Goal: Task Accomplishment & Management: Use online tool/utility

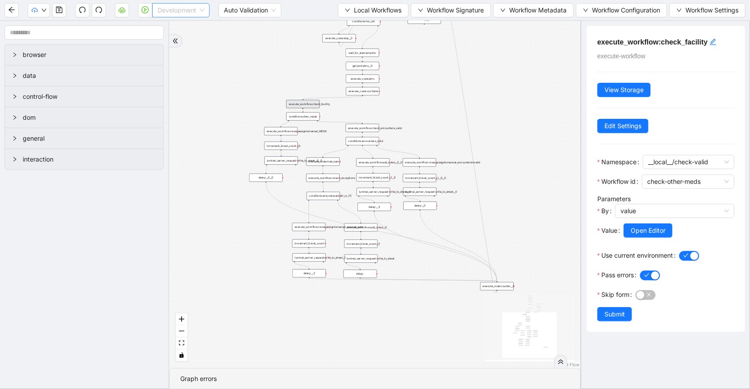
click at [166, 12] on span "Development" at bounding box center [181, 10] width 47 height 13
click at [160, 38] on div "Production" at bounding box center [180, 42] width 43 height 10
click at [147, 8] on icon "play-circle" at bounding box center [145, 9] width 7 height 7
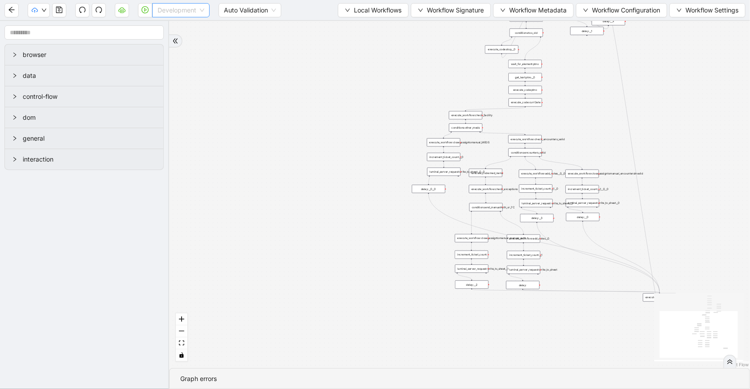
click at [165, 13] on span "Development" at bounding box center [181, 10] width 47 height 13
click at [166, 39] on div "Production" at bounding box center [180, 42] width 43 height 10
click at [147, 9] on icon "play-circle" at bounding box center [145, 9] width 7 height 7
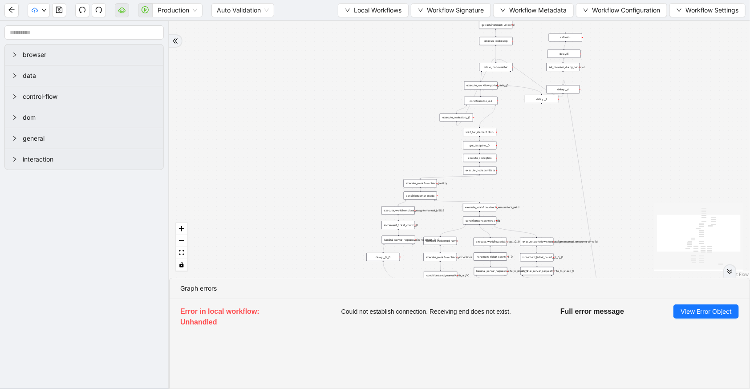
drag, startPoint x: 449, startPoint y: 63, endPoint x: 404, endPoint y: 132, distance: 82.2
click at [404, 132] on div "trigger execute_workflow:check_exceptions execute_workflow:add_notes__0 luminai…" at bounding box center [459, 149] width 581 height 257
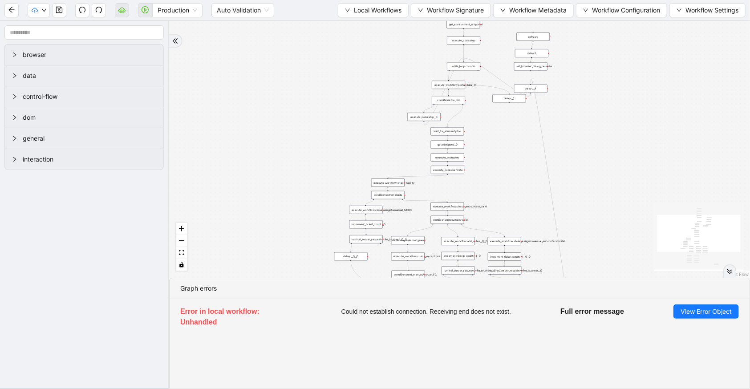
drag, startPoint x: 414, startPoint y: 70, endPoint x: 382, endPoint y: 57, distance: 34.0
click at [382, 57] on div "trigger execute_workflow:check_exceptions execute_workflow:add_notes__0 luminai…" at bounding box center [459, 149] width 581 height 257
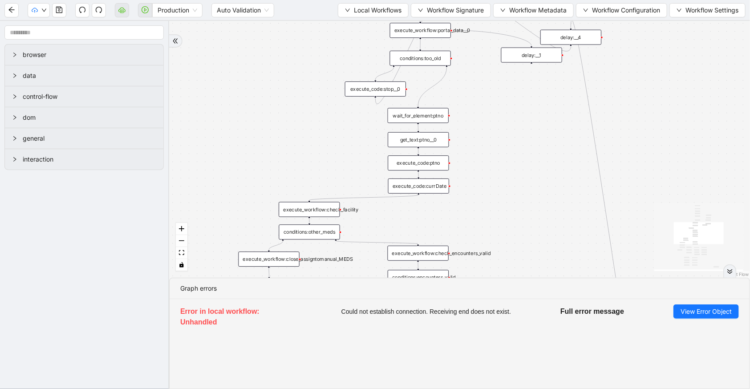
click at [433, 142] on div "get_text:ptno__0" at bounding box center [418, 139] width 61 height 15
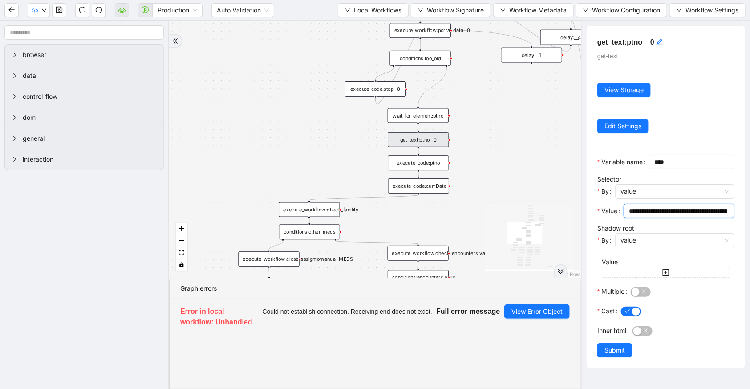
click at [667, 216] on input "**********" at bounding box center [678, 211] width 98 height 10
click at [537, 167] on div "trigger execute_workflow:check_exceptions execute_workflow:add_notes__0 luminai…" at bounding box center [375, 149] width 412 height 257
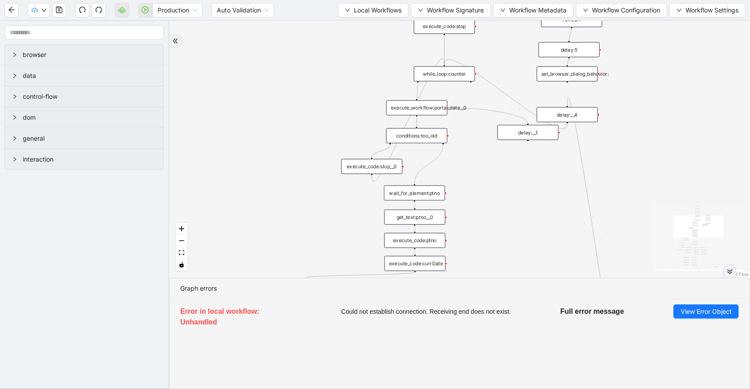
drag, startPoint x: 479, startPoint y: 125, endPoint x: 476, endPoint y: 202, distance: 77.5
click at [476, 202] on div "trigger execute_workflow:check_exceptions execute_workflow:add_notes__0 luminai…" at bounding box center [459, 149] width 581 height 257
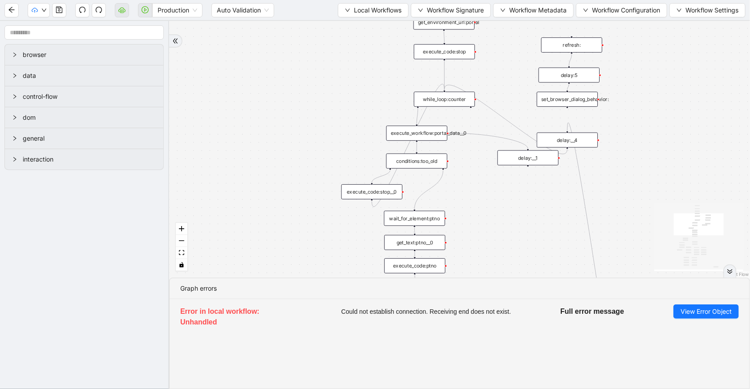
click at [474, 191] on div "trigger execute_workflow:check_exceptions execute_workflow:add_notes__0 luminai…" at bounding box center [459, 149] width 581 height 257
click at [441, 132] on div "execute_workflow:portal_data__0" at bounding box center [416, 133] width 61 height 15
click at [441, 132] on div "execute_workflow:portal_data__0" at bounding box center [416, 132] width 61 height 15
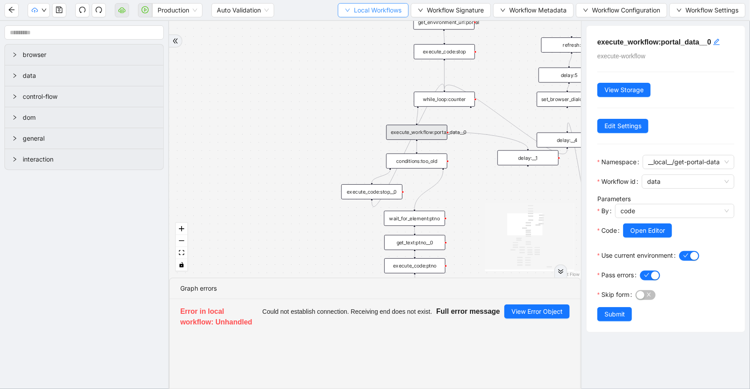
click at [384, 8] on span "Local Workflows" at bounding box center [378, 10] width 48 height 10
click at [387, 18] on ul "Select Create Remove" at bounding box center [370, 41] width 72 height 46
click at [386, 22] on span "Select" at bounding box center [370, 27] width 58 height 10
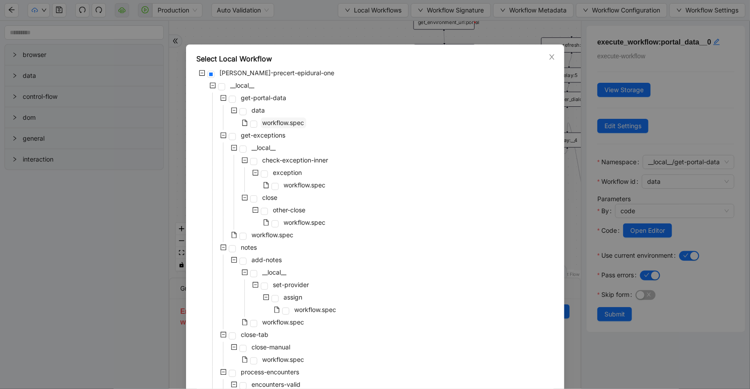
click at [288, 119] on span "workflow.spec" at bounding box center [284, 123] width 42 height 8
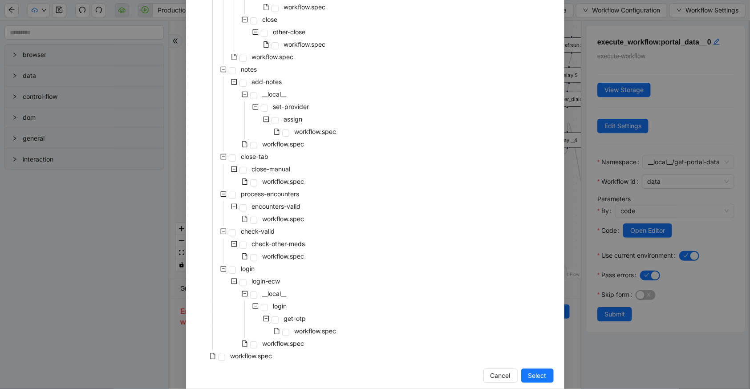
scroll to position [191, 0]
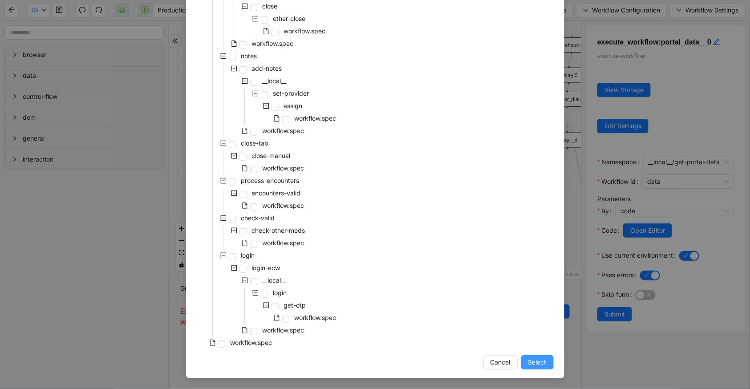
click at [538, 365] on span "Select" at bounding box center [537, 362] width 18 height 10
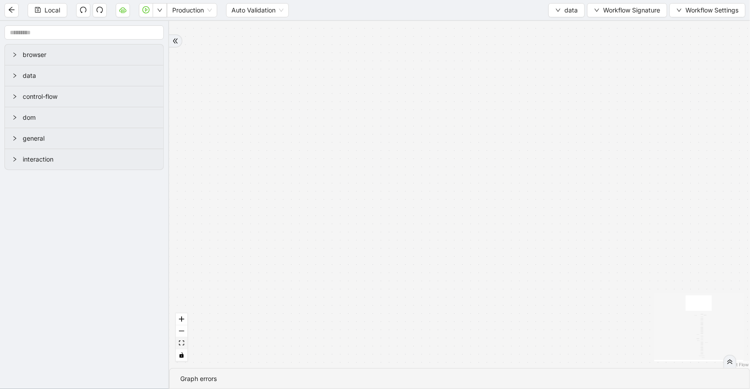
click at [178, 339] on button "fit view" at bounding box center [182, 343] width 12 height 12
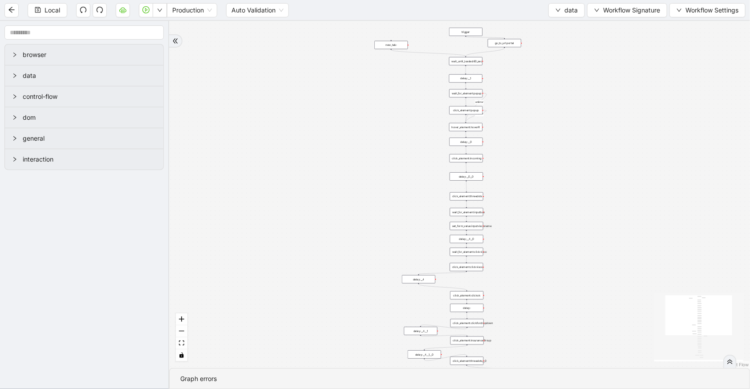
drag, startPoint x: 566, startPoint y: 51, endPoint x: 561, endPoint y: 164, distance: 112.7
click at [561, 164] on div "fallback old onError onError trigger click_element:popup click_element:threedot…" at bounding box center [459, 194] width 581 height 347
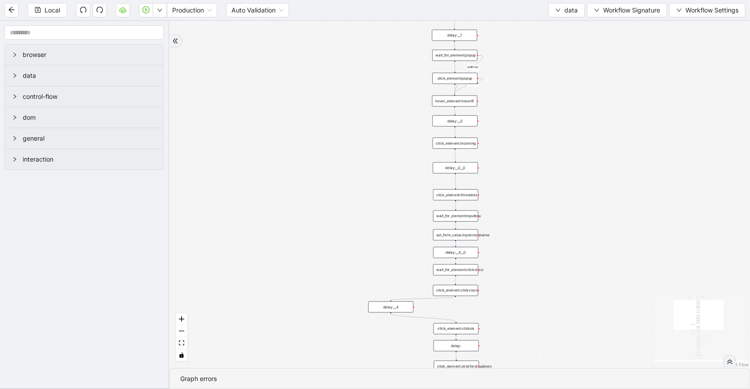
drag, startPoint x: 517, startPoint y: 215, endPoint x: 511, endPoint y: 152, distance: 62.6
click at [511, 152] on div "fallback old onError onError trigger click_element:popup click_element:threedot…" at bounding box center [459, 194] width 581 height 347
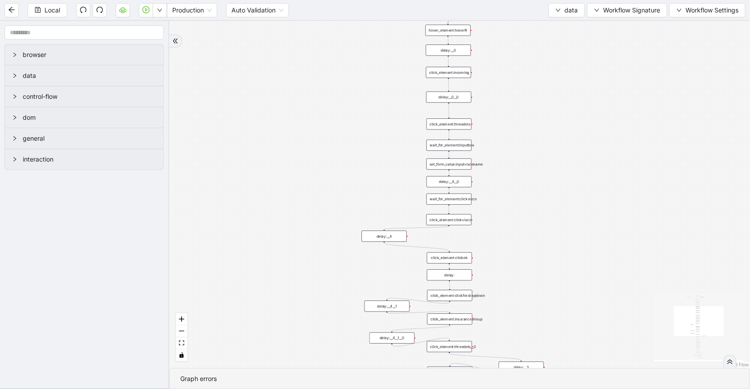
drag, startPoint x: 521, startPoint y: 244, endPoint x: 521, endPoint y: 162, distance: 82.3
click at [521, 163] on div "fallback old onError onError trigger click_element:popup click_element:threedot…" at bounding box center [459, 194] width 581 height 347
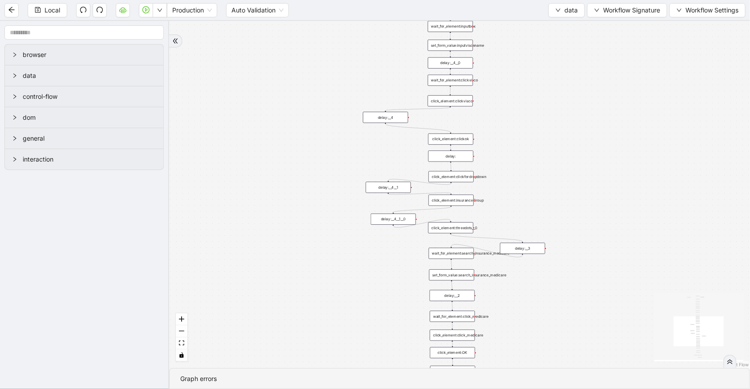
drag, startPoint x: 526, startPoint y: 240, endPoint x: 525, endPoint y: 146, distance: 93.9
click at [525, 146] on div "fallback old onError onError trigger click_element:popup click_element:threedot…" at bounding box center [459, 194] width 581 height 347
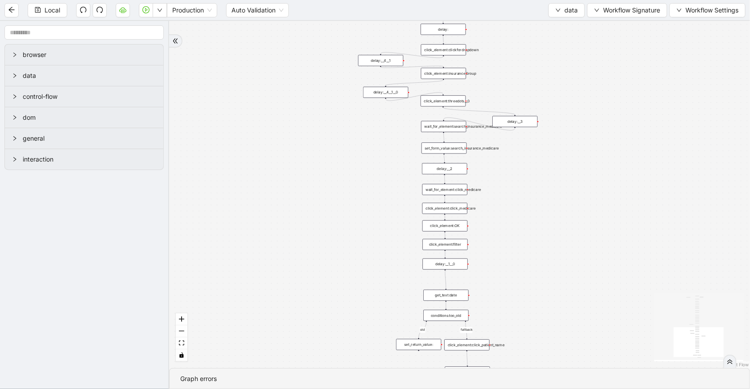
drag, startPoint x: 586, startPoint y: 154, endPoint x: 584, endPoint y: 91, distance: 63.2
click at [584, 91] on div "fallback old onError onError trigger click_element:popup click_element:threedot…" at bounding box center [459, 194] width 581 height 347
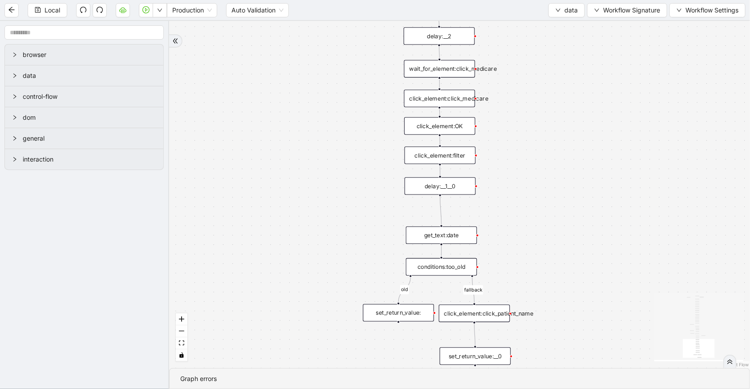
click at [424, 310] on div "set_return_value:" at bounding box center [398, 312] width 71 height 17
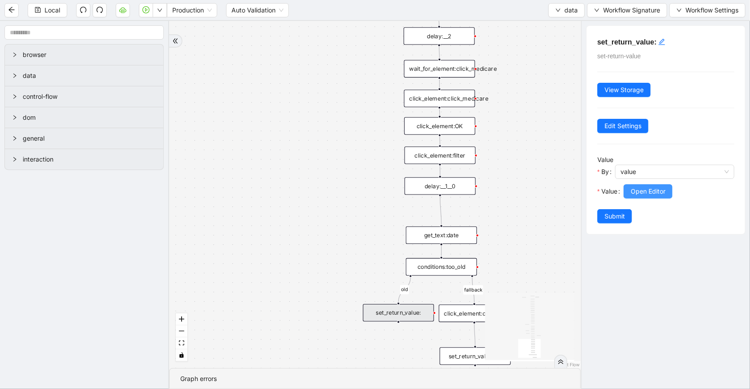
click at [647, 189] on span "Open Editor" at bounding box center [648, 192] width 35 height 10
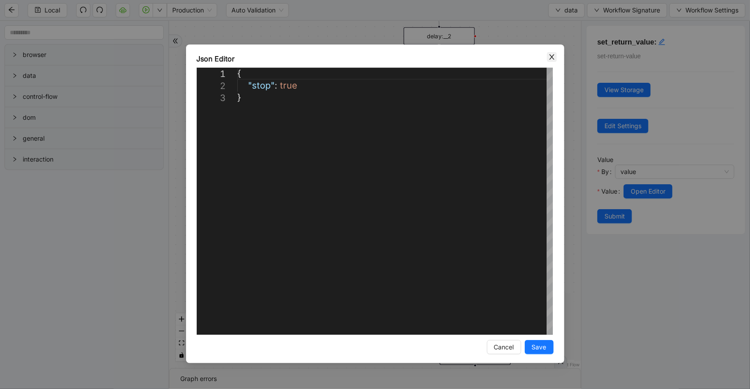
click at [548, 55] on icon "close" at bounding box center [551, 56] width 7 height 7
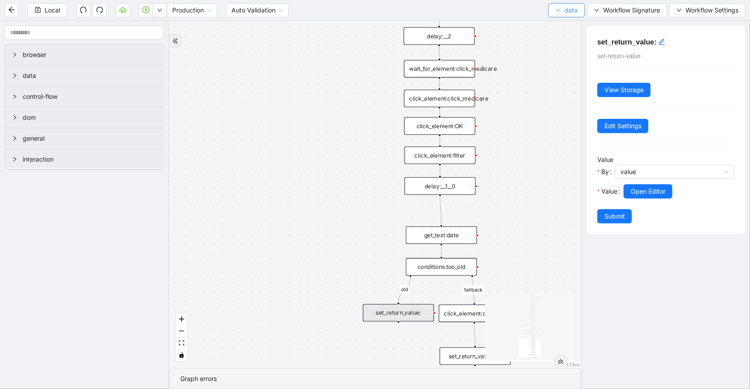
click at [570, 9] on span "data" at bounding box center [570, 10] width 13 height 10
click at [508, 134] on div "fallback old onError onError trigger click_element:popup click_element:threedot…" at bounding box center [375, 194] width 412 height 347
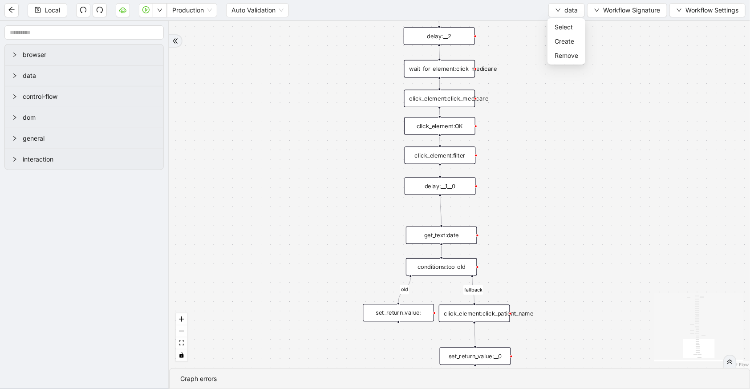
click at [444, 133] on div "click_element:OK" at bounding box center [439, 125] width 71 height 17
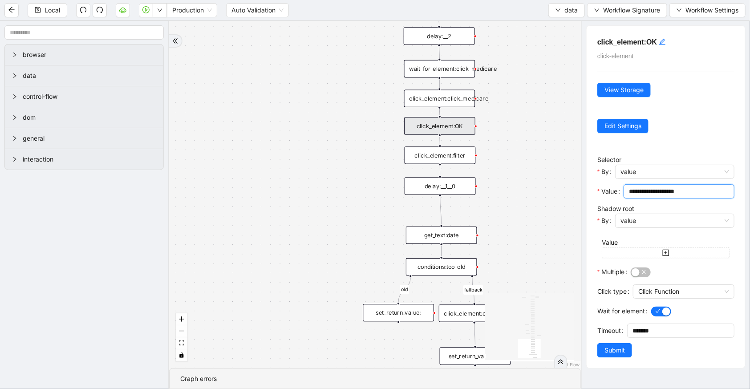
drag, startPoint x: 701, startPoint y: 194, endPoint x: 613, endPoint y: 186, distance: 88.0
click at [613, 186] on div "**********" at bounding box center [665, 194] width 137 height 20
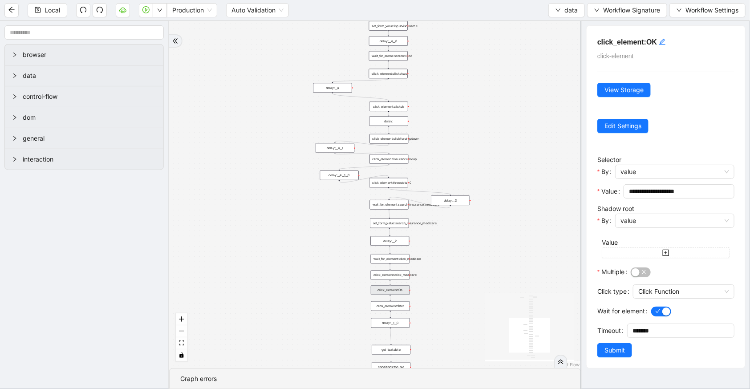
drag, startPoint x: 523, startPoint y: 39, endPoint x: 522, endPoint y: 170, distance: 130.4
click at [522, 170] on div "fallback old onError onError trigger click_element:popup click_element:threedot…" at bounding box center [375, 194] width 412 height 347
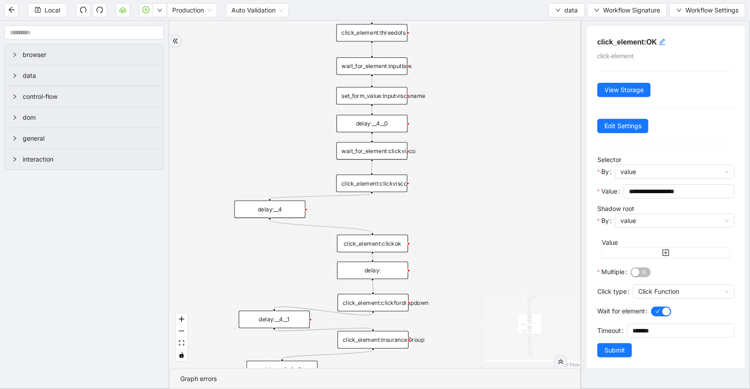
drag, startPoint x: 449, startPoint y: 104, endPoint x: 445, endPoint y: 246, distance: 142.5
click at [445, 246] on div "fallback old onError onError trigger click_element:popup click_element:threedot…" at bounding box center [375, 194] width 412 height 347
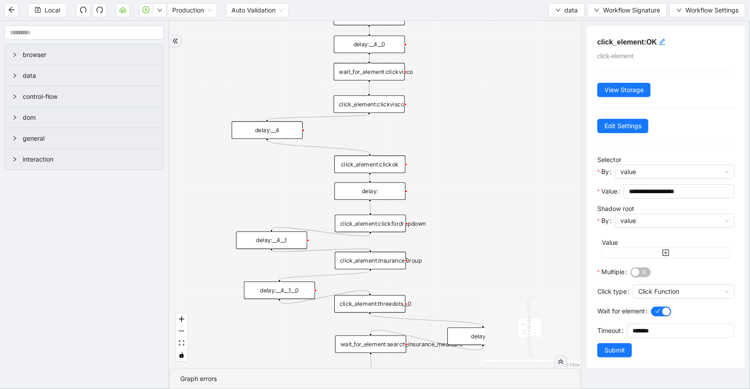
drag, startPoint x: 447, startPoint y: 180, endPoint x: 444, endPoint y: 101, distance: 79.3
click at [444, 101] on div "fallback old onError onError trigger click_element:popup click_element:threedot…" at bounding box center [375, 194] width 412 height 347
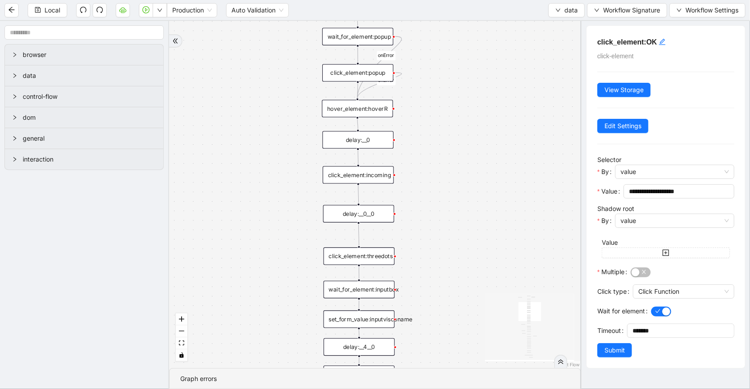
drag, startPoint x: 462, startPoint y: 76, endPoint x: 452, endPoint y: 378, distance: 302.4
click at [452, 378] on section "fallback old onError onError trigger click_element:popup click_element:threedot…" at bounding box center [375, 205] width 412 height 368
click at [351, 178] on div "click_element:incoming" at bounding box center [358, 174] width 71 height 17
drag, startPoint x: 717, startPoint y: 191, endPoint x: 575, endPoint y: 187, distance: 142.1
click at [575, 187] on section "browser data control-flow dom general interaction fallback old onError onError …" at bounding box center [375, 205] width 750 height 368
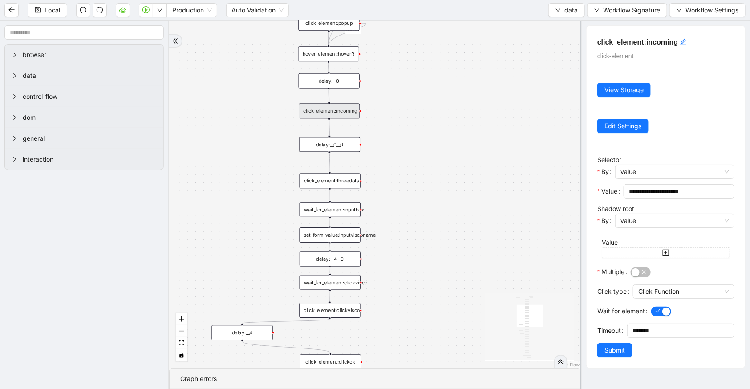
drag, startPoint x: 440, startPoint y: 252, endPoint x: 423, endPoint y: 187, distance: 67.7
click at [423, 187] on div "fallback old onError onError trigger click_element:popup click_element:threedot…" at bounding box center [375, 194] width 412 height 347
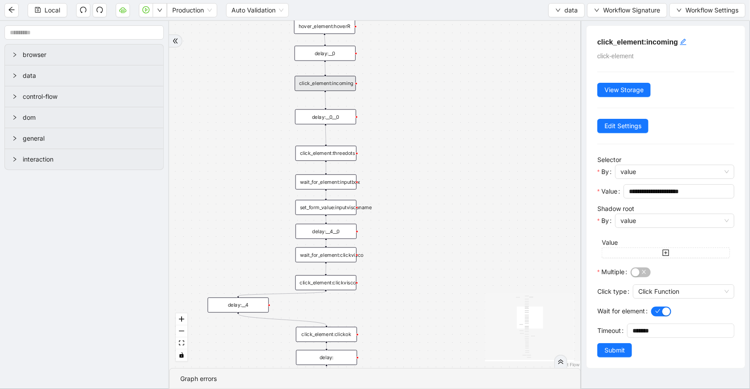
drag, startPoint x: 428, startPoint y: 209, endPoint x: 427, endPoint y: 170, distance: 38.7
click at [427, 170] on div "fallback old onError onError trigger click_element:popup click_element:threedot…" at bounding box center [375, 194] width 412 height 347
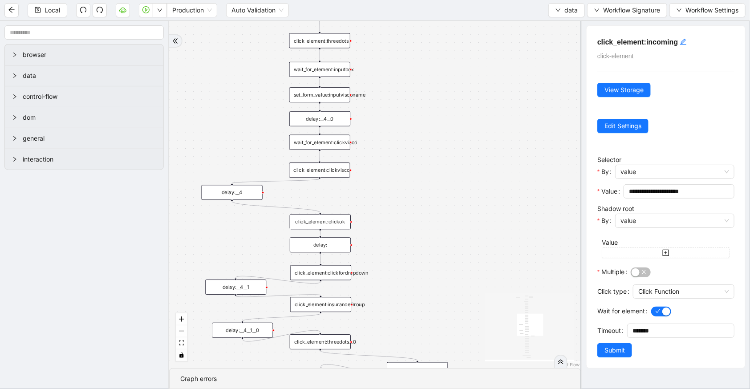
drag, startPoint x: 446, startPoint y: 263, endPoint x: 441, endPoint y: 190, distance: 73.2
click at [441, 187] on div "fallback old onError onError trigger click_element:popup click_element:threedot…" at bounding box center [375, 194] width 412 height 347
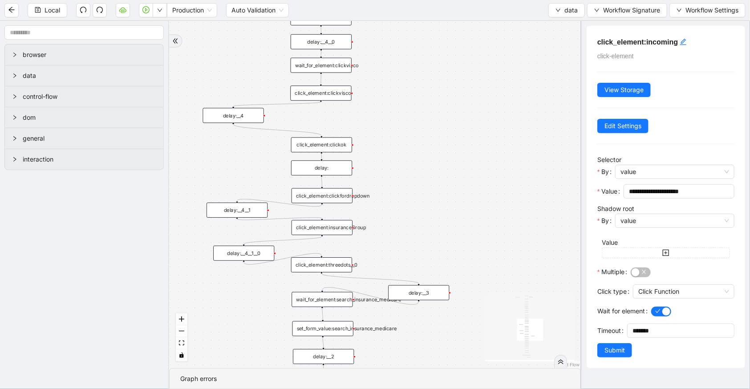
drag, startPoint x: 450, startPoint y: 214, endPoint x: 453, endPoint y: 174, distance: 40.6
click at [453, 174] on div "fallback old onError onError trigger click_element:popup click_element:threedot…" at bounding box center [375, 194] width 412 height 347
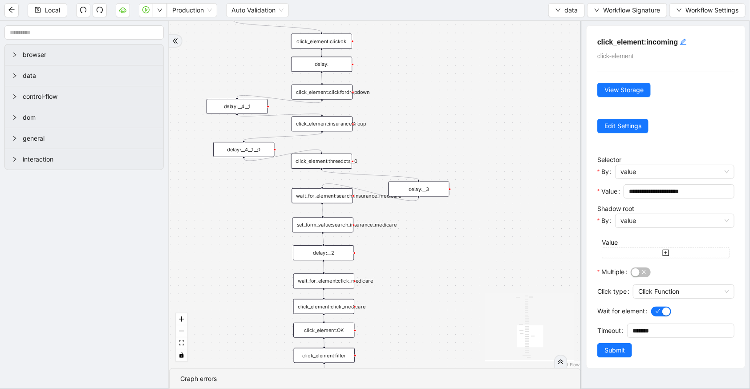
drag, startPoint x: 461, startPoint y: 236, endPoint x: 459, endPoint y: 134, distance: 102.4
click at [459, 134] on div "fallback old onError onError trigger click_element:popup click_element:threedot…" at bounding box center [375, 194] width 412 height 347
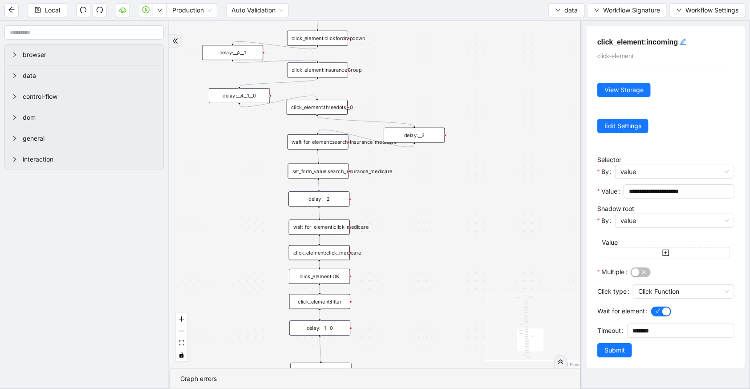
drag, startPoint x: 444, startPoint y: 294, endPoint x: 441, endPoint y: 247, distance: 46.4
click at [441, 247] on div "fallback old onError onError trigger click_element:popup click_element:threedot…" at bounding box center [375, 194] width 412 height 347
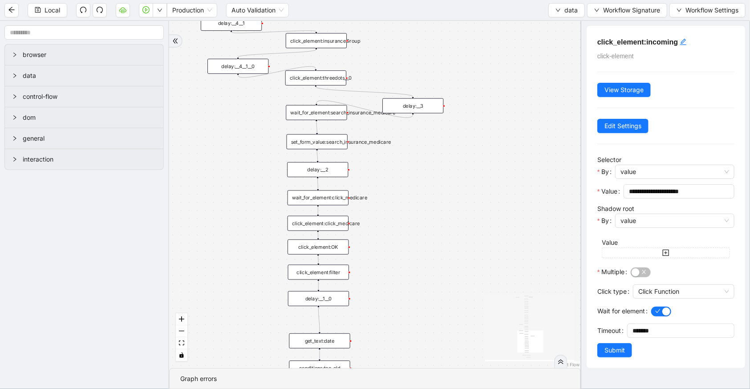
drag, startPoint x: 438, startPoint y: 283, endPoint x: 437, endPoint y: 268, distance: 14.7
click at [437, 268] on div "fallback old onError onError trigger click_element:popup click_element:threedot…" at bounding box center [375, 194] width 412 height 347
click at [333, 273] on div "click_element:filter" at bounding box center [318, 272] width 61 height 15
drag, startPoint x: 671, startPoint y: 192, endPoint x: 614, endPoint y: 187, distance: 57.2
click at [614, 187] on div "**********" at bounding box center [665, 194] width 137 height 20
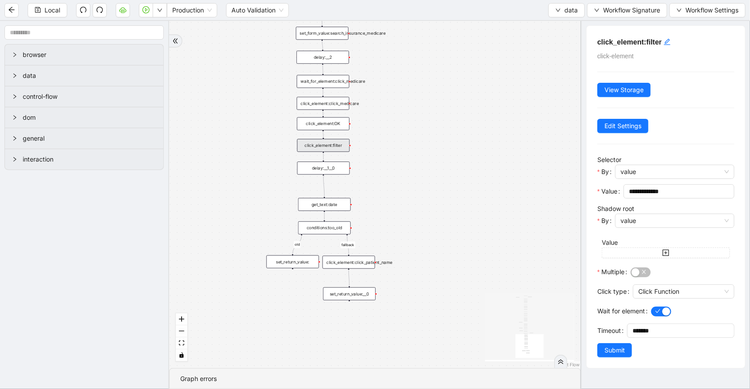
drag, startPoint x: 418, startPoint y: 251, endPoint x: 423, endPoint y: 151, distance: 100.3
click at [423, 151] on div "fallback old onError onError trigger click_element:popup click_element:threedot…" at bounding box center [375, 194] width 412 height 347
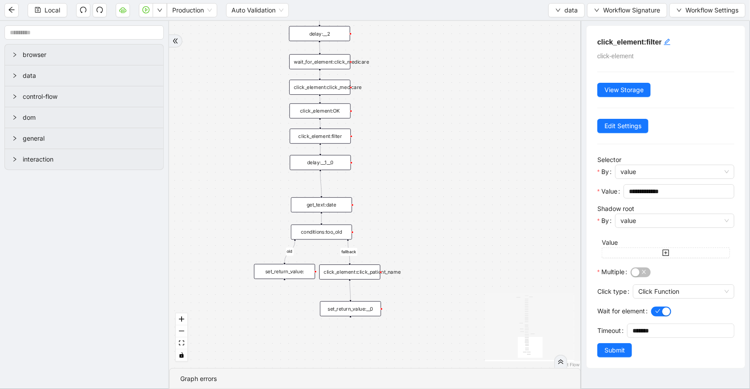
click at [343, 204] on div "get_text:date" at bounding box center [321, 204] width 61 height 15
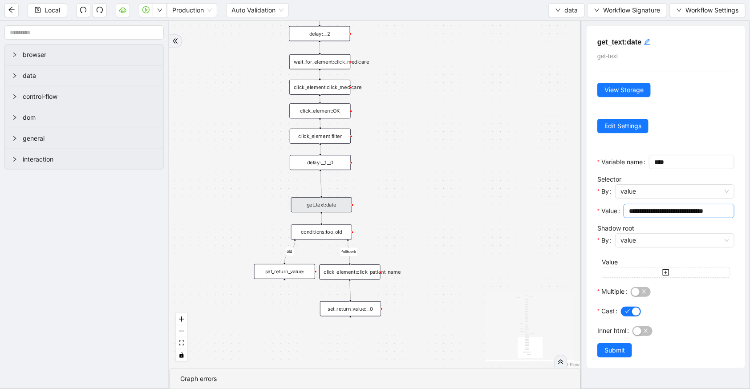
click at [678, 216] on input "**********" at bounding box center [678, 211] width 98 height 10
click at [524, 210] on div "fallback old onError onError trigger click_element:popup click_element:threedot…" at bounding box center [375, 194] width 412 height 347
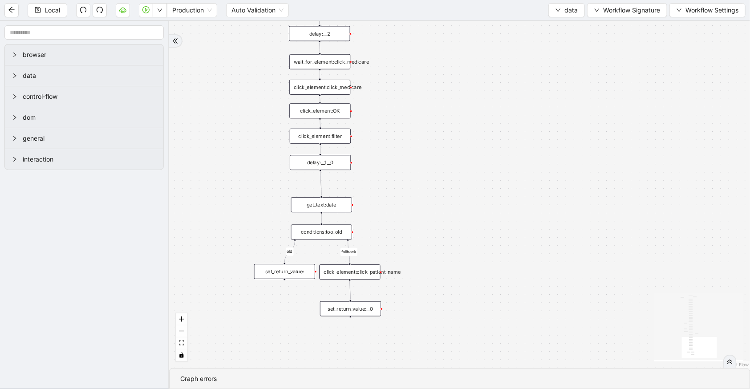
click at [315, 208] on div "get_text:date" at bounding box center [321, 204] width 61 height 15
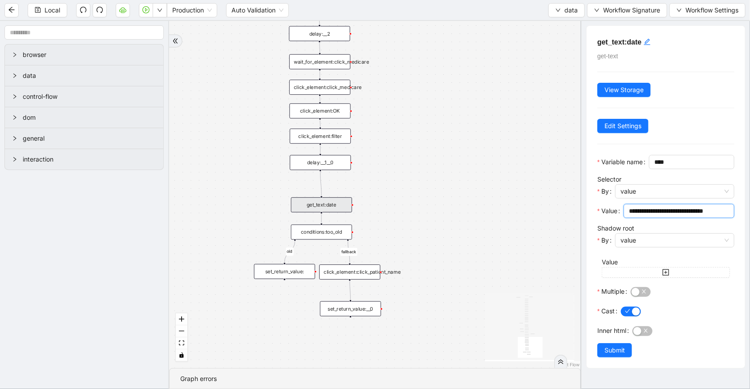
click at [655, 216] on input "**********" at bounding box center [678, 211] width 98 height 10
click at [556, 12] on icon "down" at bounding box center [558, 10] width 5 height 5
click at [560, 26] on span "Select" at bounding box center [567, 27] width 24 height 10
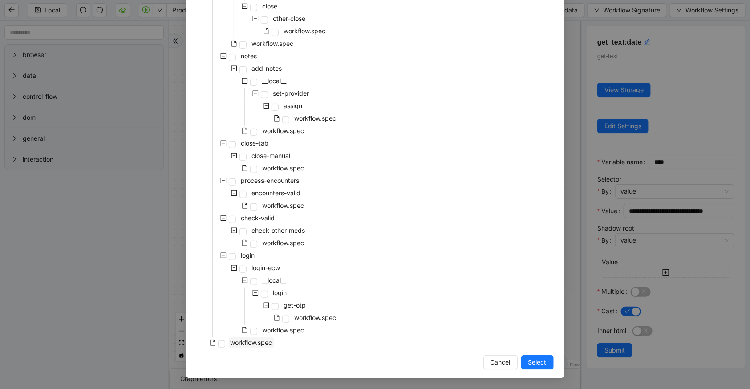
click at [244, 346] on span "workflow.spec" at bounding box center [252, 343] width 42 height 8
click at [530, 365] on span "Select" at bounding box center [537, 362] width 18 height 10
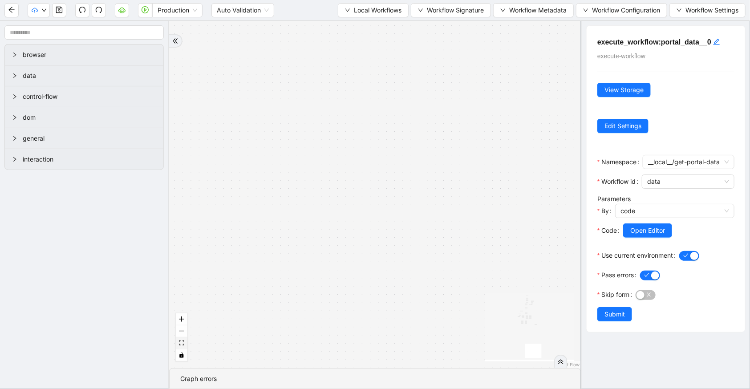
click at [180, 345] on icon "fit view" at bounding box center [181, 343] width 5 height 5
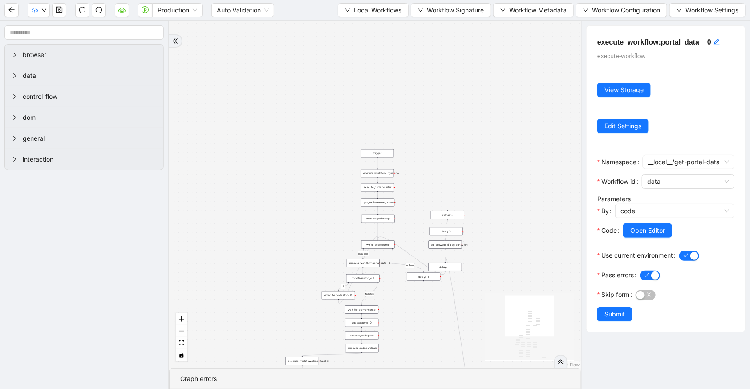
drag, startPoint x: 305, startPoint y: 85, endPoint x: 312, endPoint y: 248, distance: 163.9
click at [312, 248] on div "has_other_meds success success end success success success old fallback fallbac…" at bounding box center [375, 194] width 412 height 347
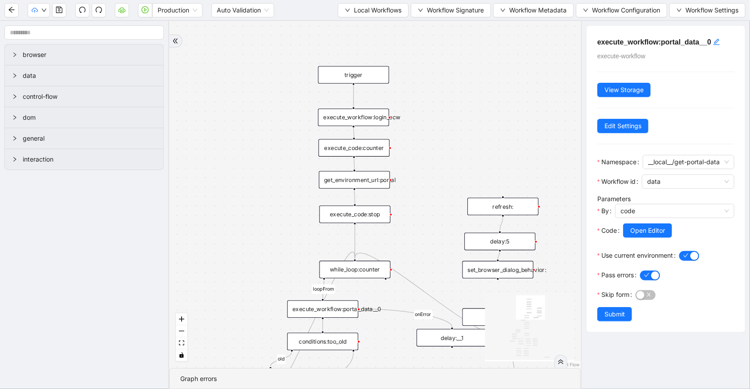
drag, startPoint x: 429, startPoint y: 235, endPoint x: 422, endPoint y: 72, distance: 162.6
click at [422, 72] on div "has_other_meds success success end success success success old fallback fallbac…" at bounding box center [375, 194] width 412 height 347
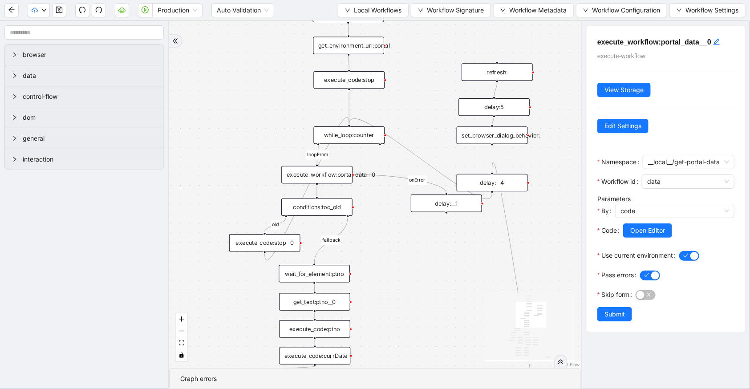
drag, startPoint x: 369, startPoint y: 292, endPoint x: 373, endPoint y: 272, distance: 20.0
click at [373, 272] on div "has_other_meds success success end success success success old fallback fallbac…" at bounding box center [375, 194] width 412 height 347
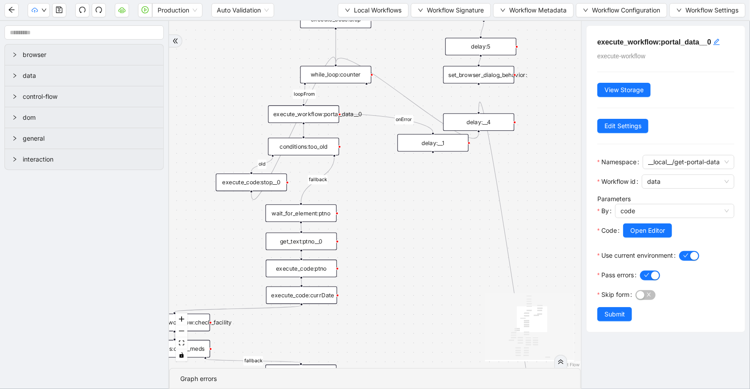
drag, startPoint x: 384, startPoint y: 307, endPoint x: 370, endPoint y: 242, distance: 66.8
click at [371, 244] on div "has_other_meds success success end success success success old fallback fallbac…" at bounding box center [375, 194] width 412 height 347
click at [318, 235] on div "get_text:ptno__0" at bounding box center [301, 239] width 71 height 17
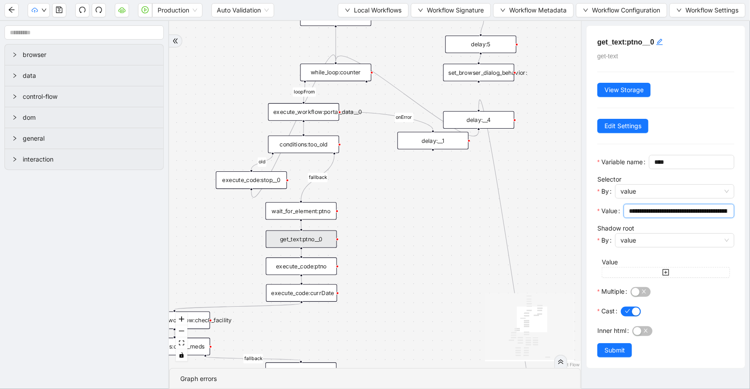
click at [656, 216] on input "**********" at bounding box center [678, 211] width 98 height 10
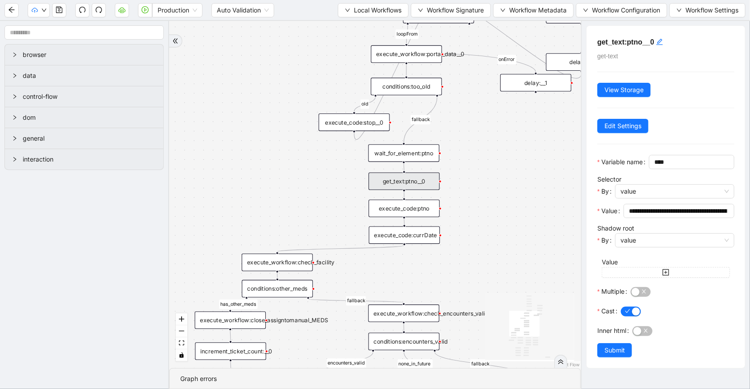
drag, startPoint x: 382, startPoint y: 302, endPoint x: 485, endPoint y: 244, distance: 118.0
click at [485, 244] on div "has_other_meds success success end success success success old fallback fallbac…" at bounding box center [375, 194] width 412 height 347
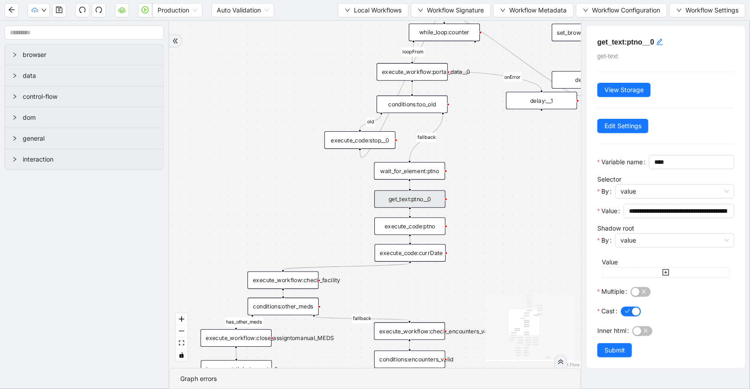
drag, startPoint x: 497, startPoint y: 172, endPoint x: 499, endPoint y: 225, distance: 52.6
click at [499, 225] on div "has_other_meds success success end success success success old fallback fallbac…" at bounding box center [375, 194] width 412 height 347
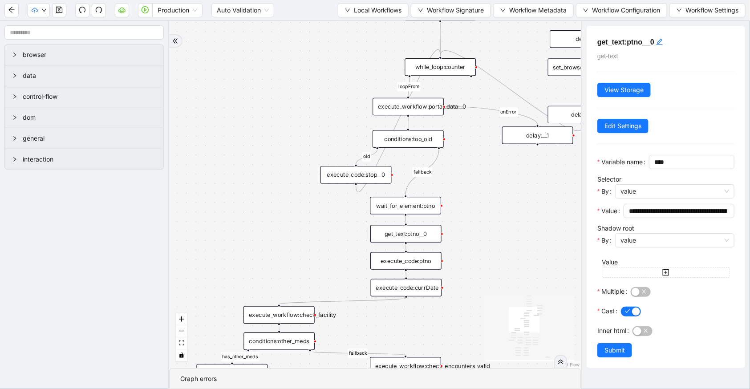
click at [423, 138] on div "conditions:too_old" at bounding box center [408, 138] width 71 height 17
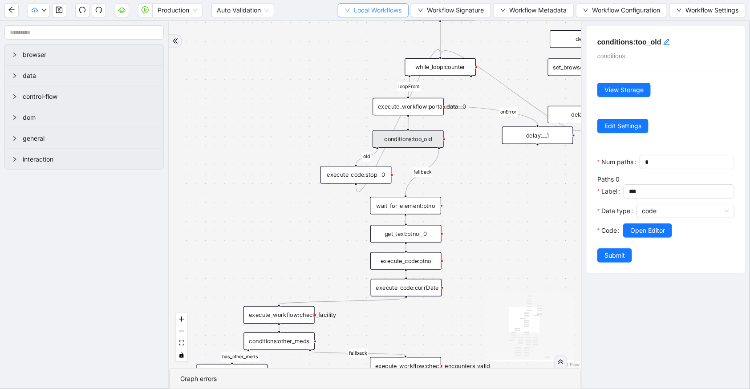
click at [374, 12] on span "Local Workflows" at bounding box center [378, 10] width 48 height 10
click at [416, 113] on div "execute_workflow:portal_data__0" at bounding box center [408, 106] width 71 height 17
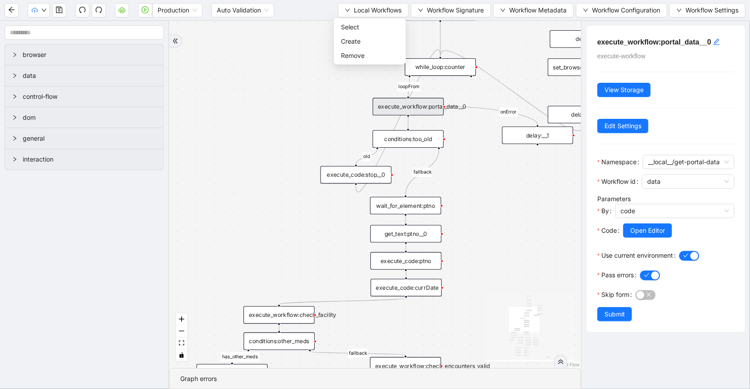
click at [416, 113] on div "execute_workflow:portal_data__0" at bounding box center [408, 106] width 71 height 17
click at [369, 27] on span "Select" at bounding box center [370, 27] width 58 height 10
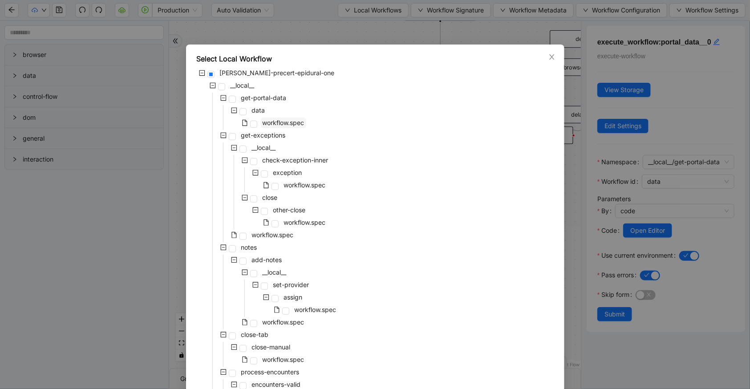
click at [263, 126] on span "workflow.spec" at bounding box center [284, 123] width 42 height 8
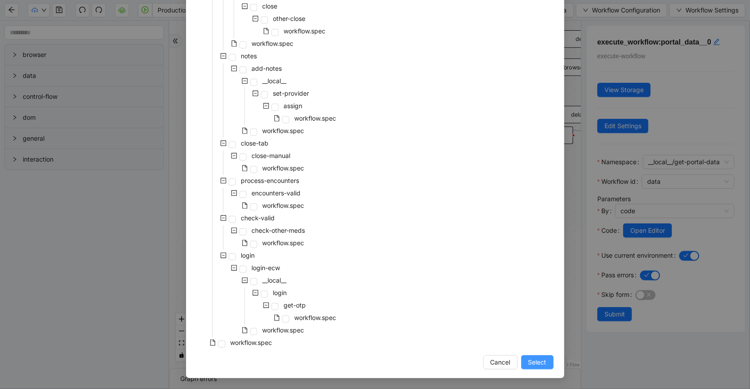
click at [536, 365] on span "Select" at bounding box center [537, 362] width 18 height 10
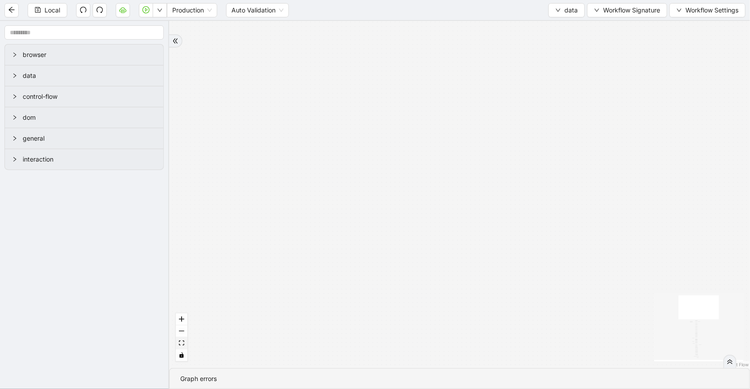
click at [183, 342] on icon "fit view" at bounding box center [181, 343] width 5 height 5
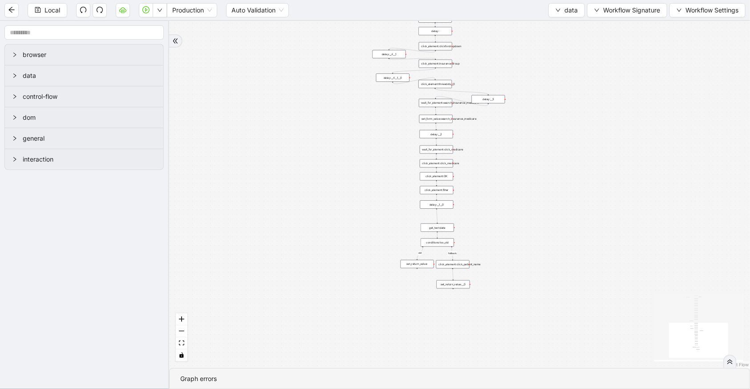
drag, startPoint x: 295, startPoint y: 156, endPoint x: 283, endPoint y: 78, distance: 79.3
click at [283, 78] on div "fallback old onError onError trigger click_element:popup click_element:threedot…" at bounding box center [459, 194] width 581 height 347
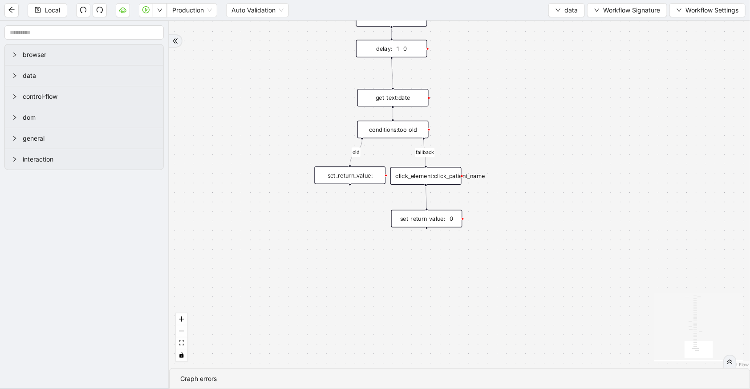
click at [443, 173] on div "click_element:click_patient_name" at bounding box center [425, 175] width 71 height 17
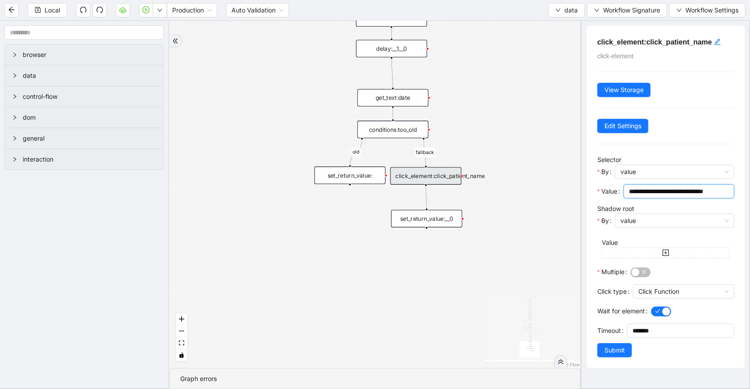
click at [675, 190] on input "**********" at bounding box center [678, 192] width 98 height 10
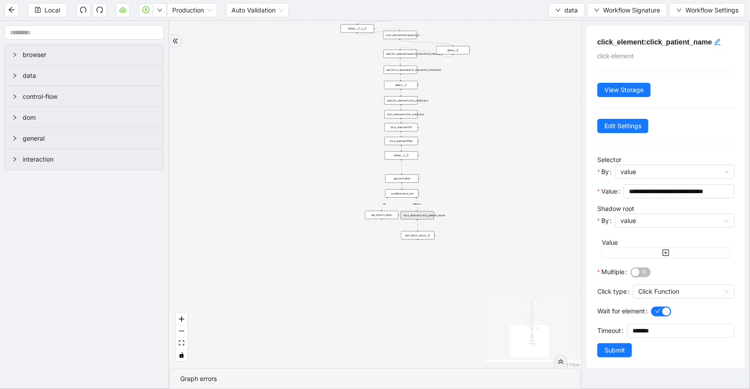
click at [492, 223] on div "fallback old onError onError trigger click_element:popup click_element:threedot…" at bounding box center [375, 194] width 412 height 347
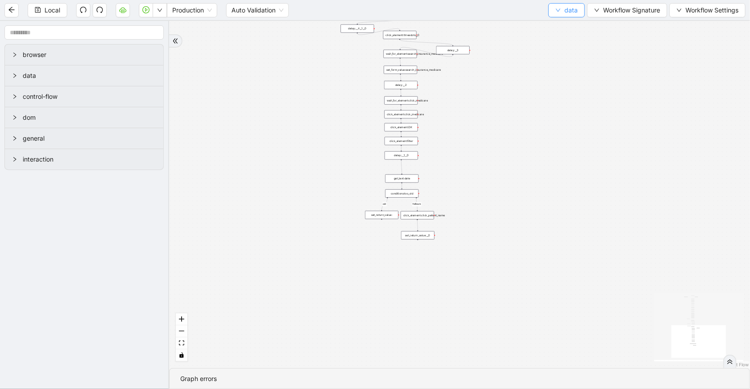
click at [555, 6] on button "data" at bounding box center [566, 10] width 37 height 14
click at [561, 24] on span "Select" at bounding box center [567, 27] width 24 height 10
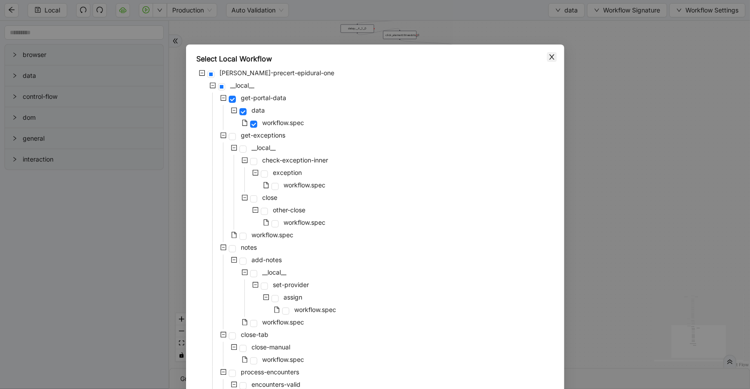
click at [552, 53] on span "Close" at bounding box center [552, 57] width 10 height 10
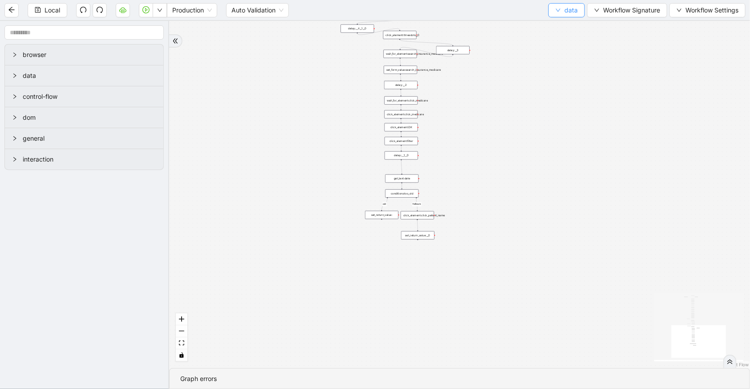
click at [564, 10] on span "data" at bounding box center [570, 10] width 13 height 10
click at [564, 26] on span "Select" at bounding box center [567, 27] width 24 height 10
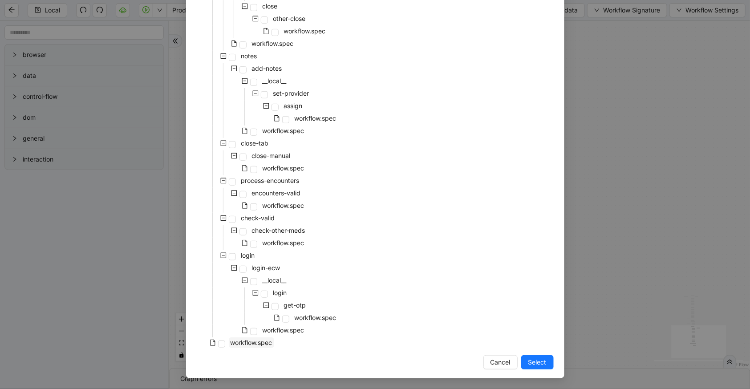
click at [251, 341] on span "workflow.spec" at bounding box center [252, 343] width 42 height 8
click at [531, 356] on button "Select" at bounding box center [537, 362] width 32 height 14
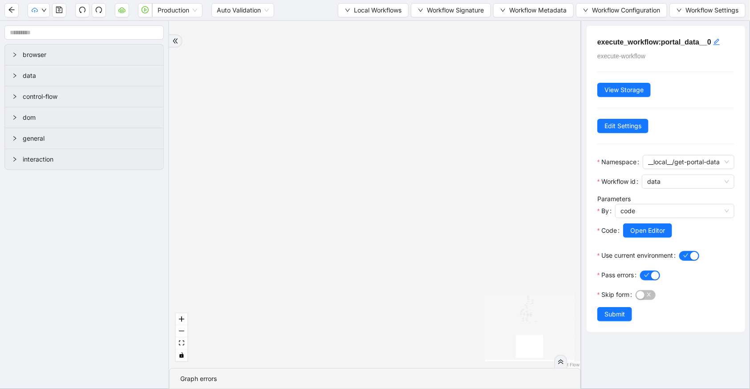
click at [405, 209] on div "has_other_meds success success end success success success old fallback fallbac…" at bounding box center [375, 194] width 412 height 347
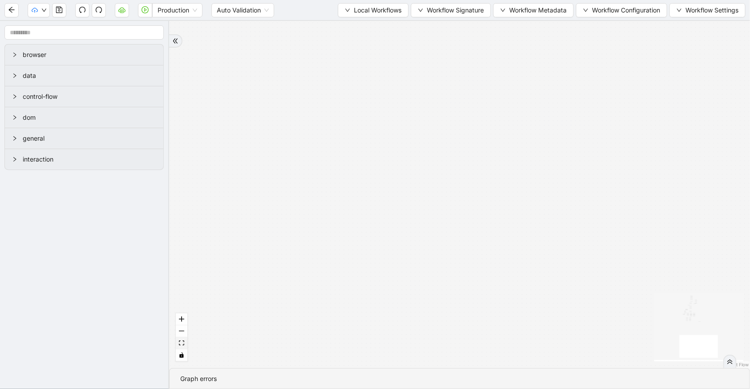
click at [182, 343] on icon "fit view" at bounding box center [181, 343] width 5 height 5
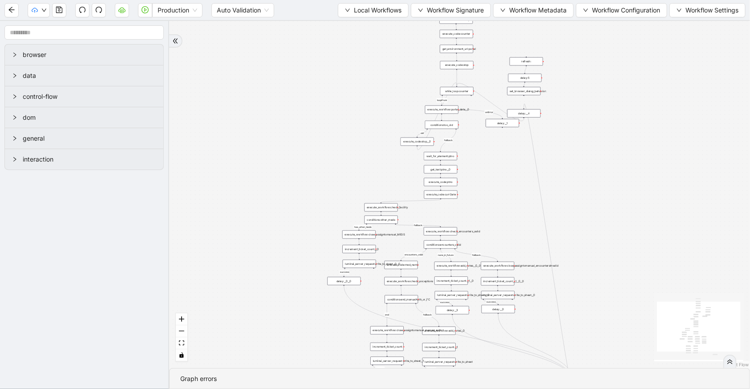
click at [340, 17] on div "Production Auto Validation Local Workflows Workflow Signature Workflow Metadata…" at bounding box center [375, 10] width 750 height 20
click at [340, 16] on button "Local Workflows" at bounding box center [373, 10] width 71 height 14
click at [338, 13] on button "Local Workflows" at bounding box center [373, 10] width 71 height 14
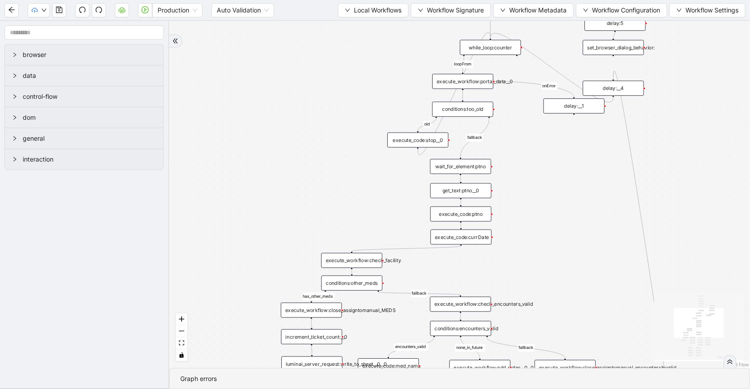
drag, startPoint x: 503, startPoint y: 207, endPoint x: 501, endPoint y: 184, distance: 23.2
click at [501, 184] on div "has_other_meds success success end success success success old fallback fallbac…" at bounding box center [459, 194] width 581 height 347
click at [355, 14] on span "Local Workflows" at bounding box center [378, 10] width 48 height 10
click at [372, 44] on span "Create" at bounding box center [370, 42] width 58 height 10
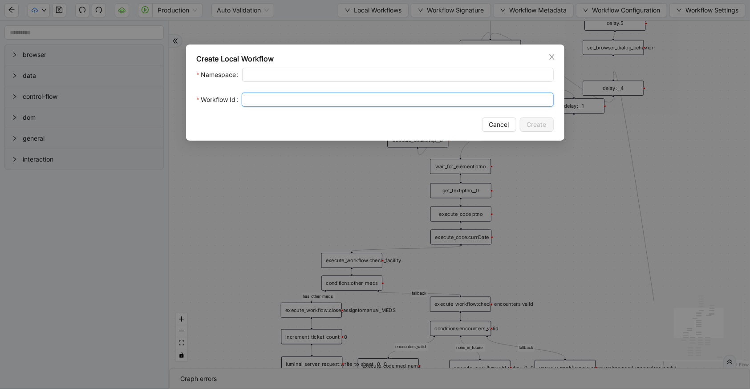
click at [278, 101] on input "Workflow Id" at bounding box center [398, 100] width 312 height 14
click at [288, 100] on input "**********" at bounding box center [398, 100] width 312 height 14
type input "**********"
click at [532, 124] on span "Create" at bounding box center [537, 125] width 20 height 10
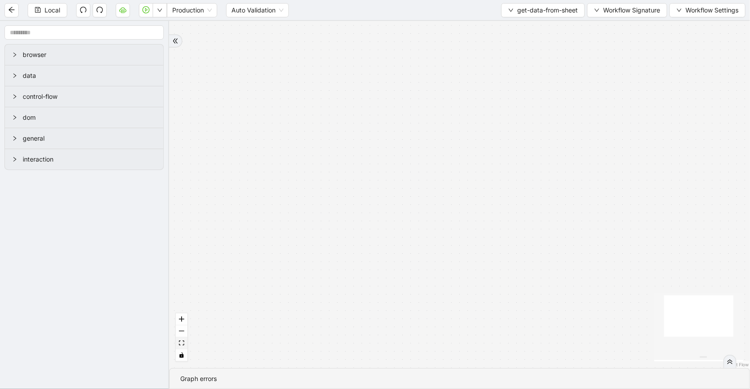
click at [181, 342] on icon "fit view" at bounding box center [181, 343] width 5 height 5
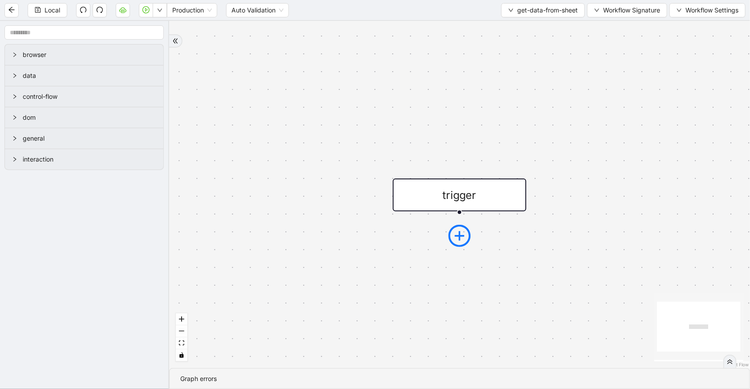
click at [464, 234] on icon "plus-circle" at bounding box center [460, 236] width 22 height 22
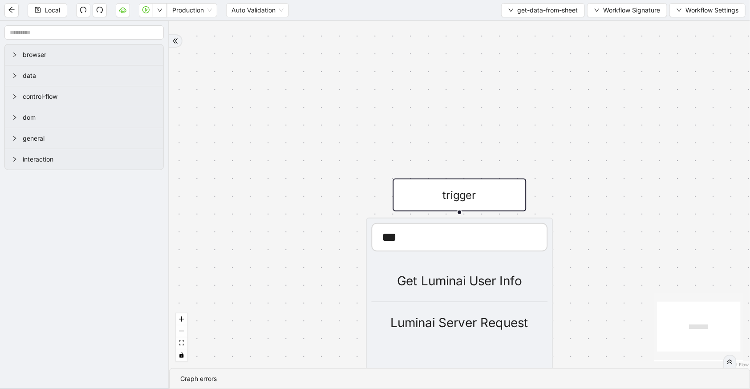
scroll to position [0, 0]
type input "*****"
click at [483, 316] on div "Luminai Server Request" at bounding box center [460, 323] width 176 height 20
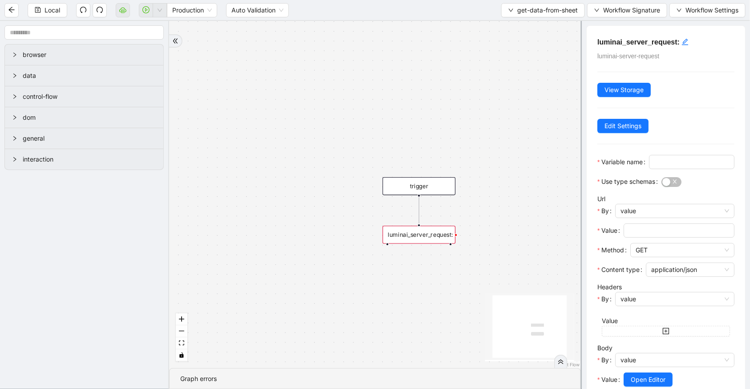
drag, startPoint x: 324, startPoint y: 236, endPoint x: 272, endPoint y: 122, distance: 125.3
click at [272, 122] on div "trigger luminai_server_request:" at bounding box center [375, 194] width 412 height 347
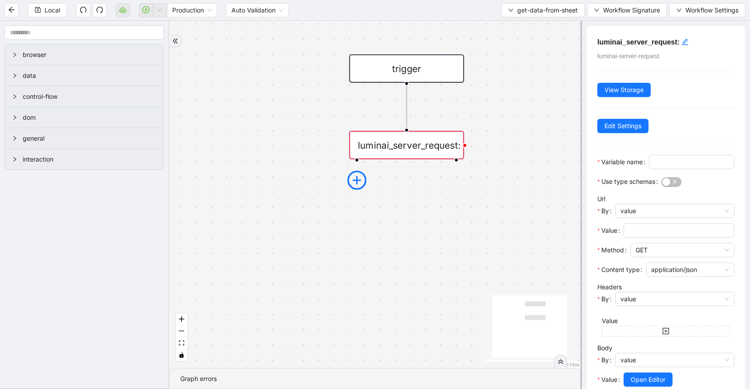
click at [361, 174] on icon "plus-circle" at bounding box center [357, 180] width 19 height 19
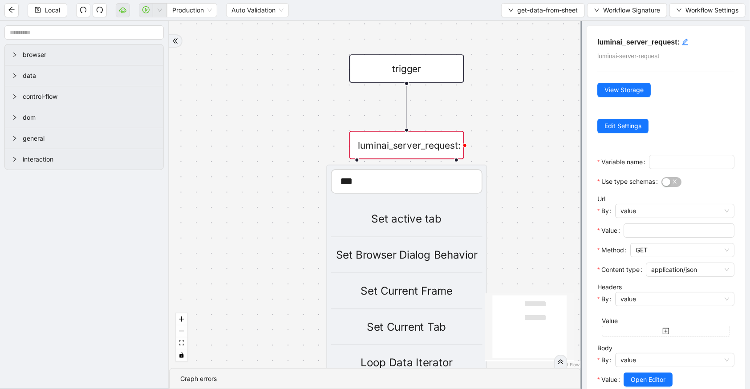
scroll to position [45, 0]
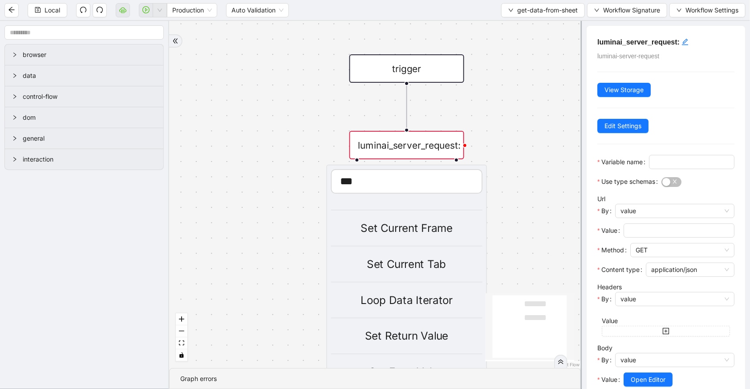
type input "***"
click at [408, 334] on div "Set Return Value" at bounding box center [406, 336] width 151 height 17
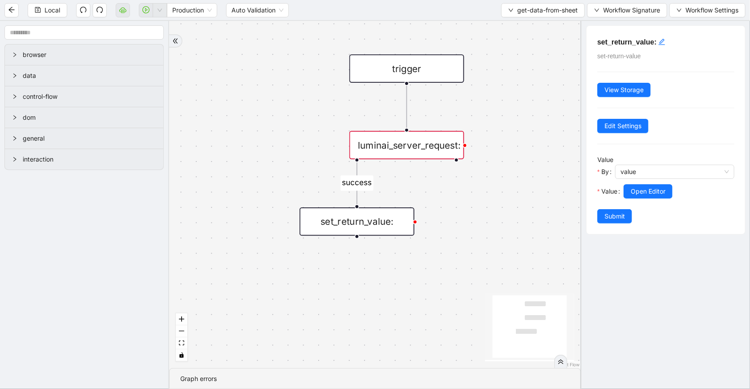
click at [372, 224] on div "set_return_value:" at bounding box center [357, 221] width 115 height 28
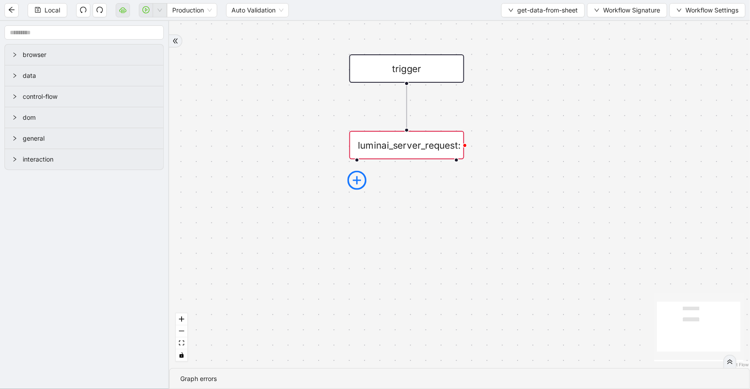
click at [361, 175] on icon "plus-circle" at bounding box center [357, 180] width 19 height 19
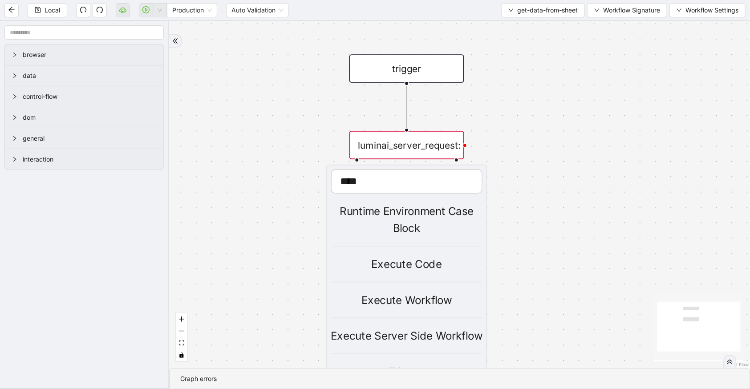
scroll to position [97, 0]
type input "****"
click at [413, 256] on div "Execute Code" at bounding box center [406, 264] width 151 height 17
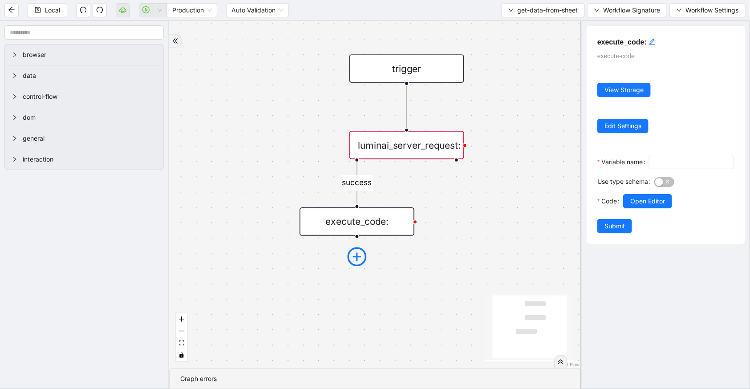
click at [353, 256] on icon "plus-circle" at bounding box center [357, 257] width 8 height 8
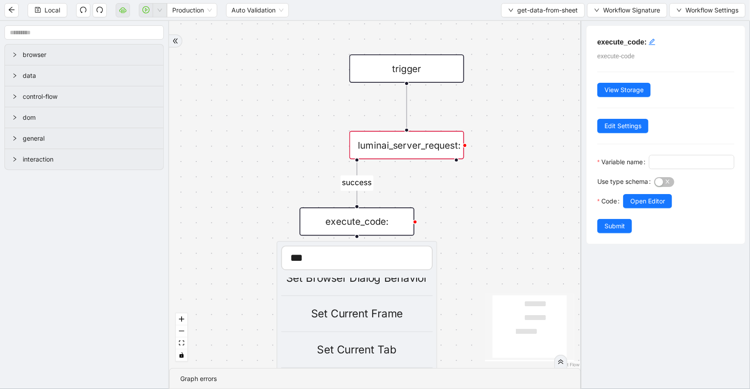
scroll to position [45, 0]
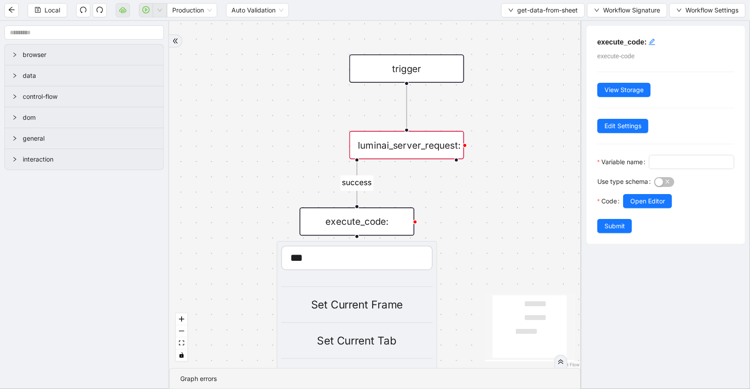
type input "***"
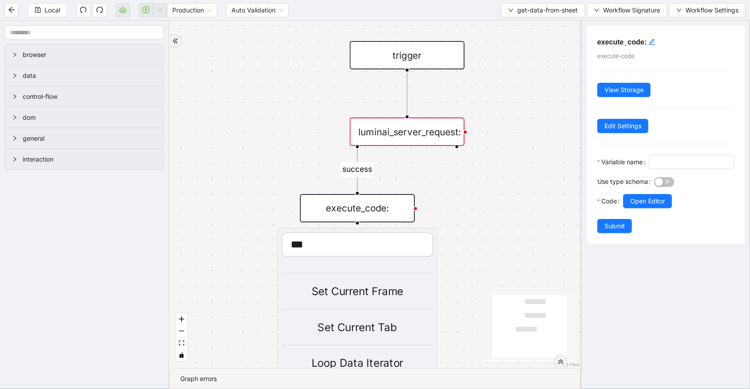
drag, startPoint x: 486, startPoint y: 231, endPoint x: 490, endPoint y: 211, distance: 21.2
click at [490, 211] on div "success trigger luminai_server_request: execute_code: *** Set active tab Set Br…" at bounding box center [375, 194] width 412 height 347
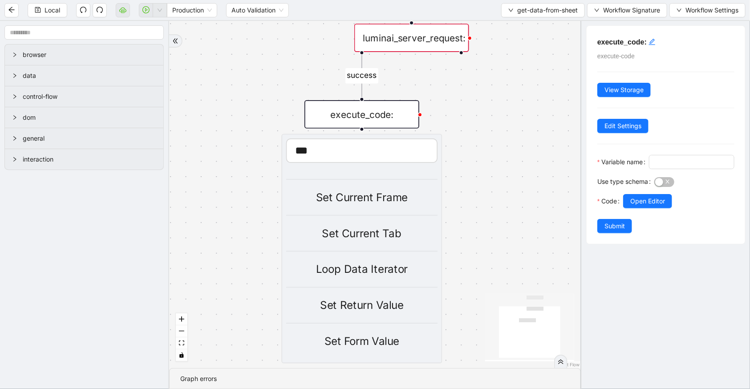
drag, startPoint x: 490, startPoint y: 174, endPoint x: 494, endPoint y: 77, distance: 96.2
click at [494, 78] on div "success trigger luminai_server_request: execute_code: *** Set active tab Set Br…" at bounding box center [375, 194] width 412 height 347
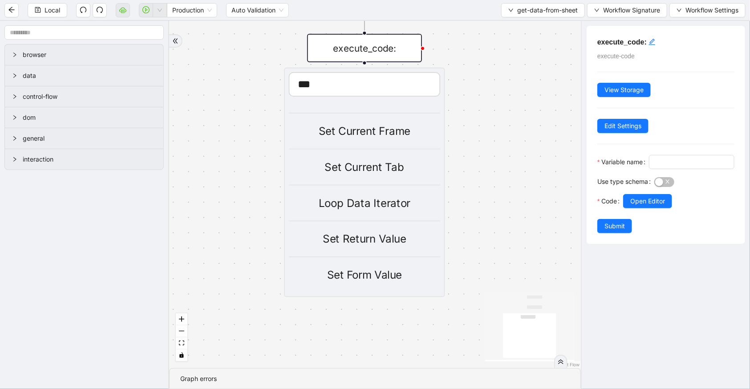
click at [389, 235] on div "Set Return Value" at bounding box center [364, 239] width 151 height 17
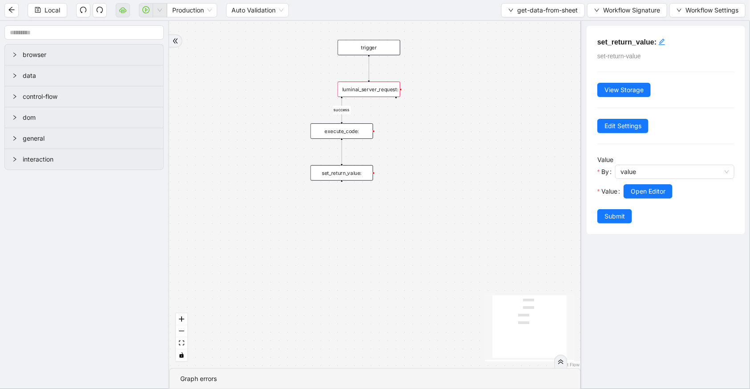
click at [380, 90] on div "luminai_server_request:" at bounding box center [369, 89] width 63 height 16
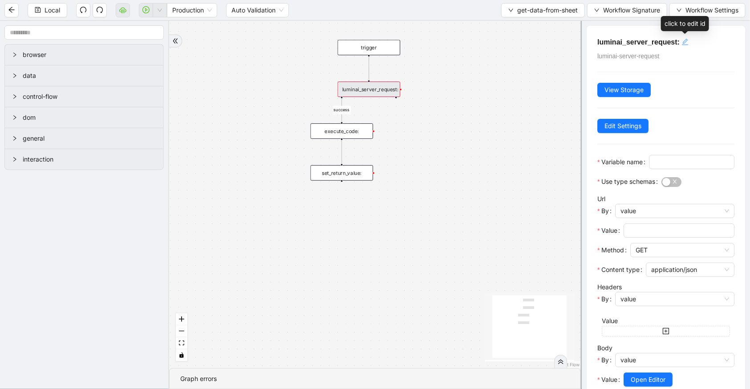
click at [682, 45] on div "click to edit id" at bounding box center [684, 42] width 7 height 11
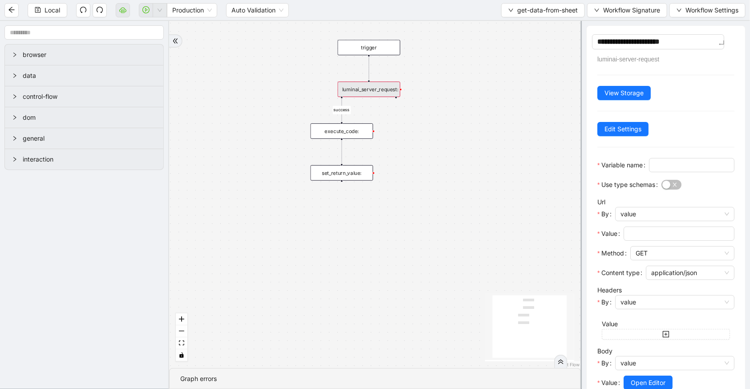
type textarea "**********"
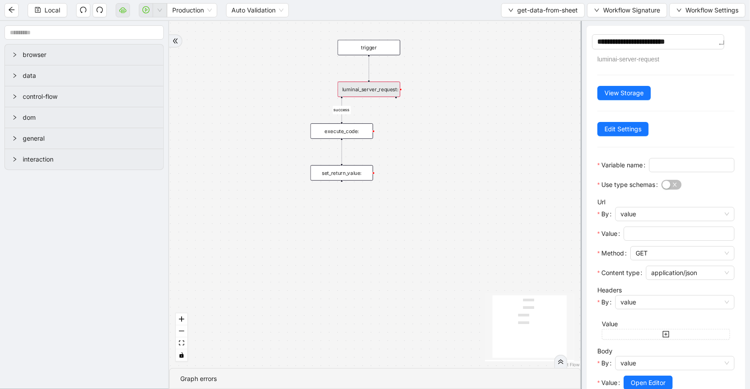
type textarea "**********"
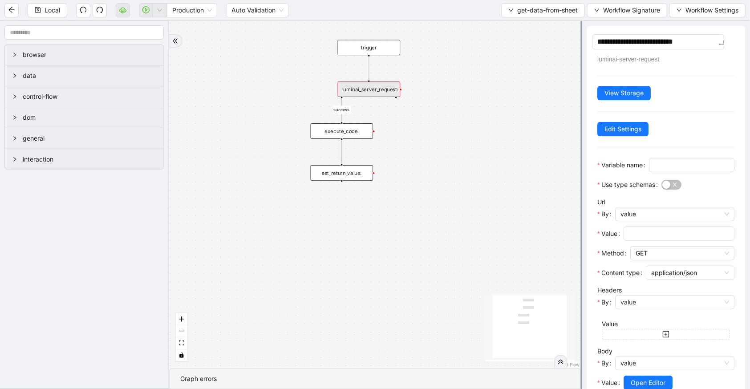
type textarea "**********"
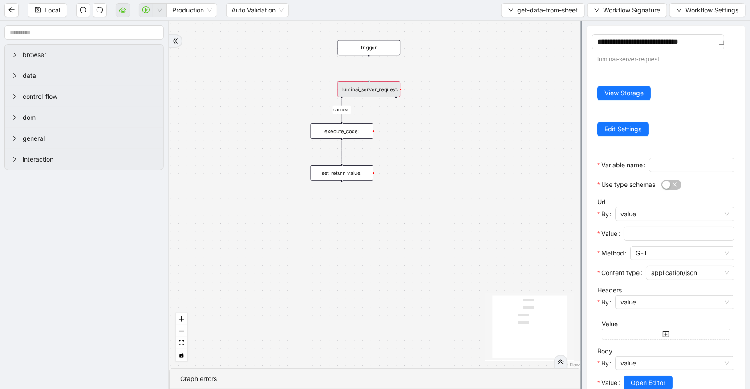
type textarea "**********"
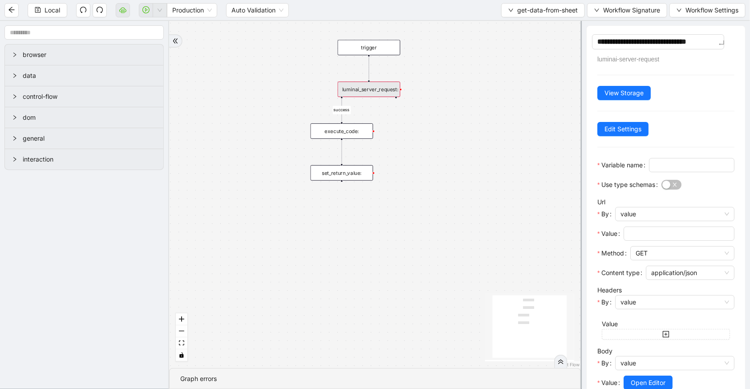
type textarea "**********"
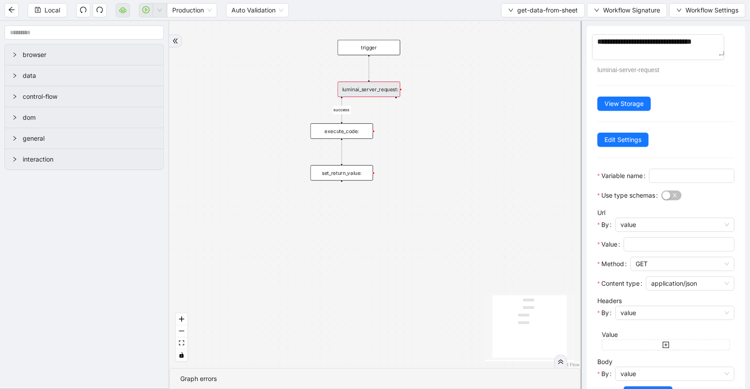
type textarea "**********"
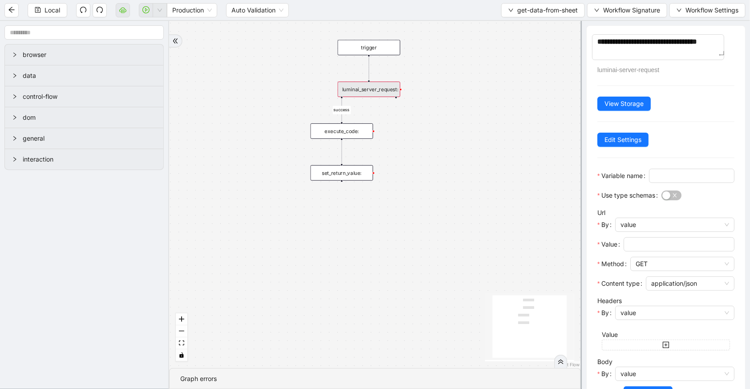
type textarea "**********"
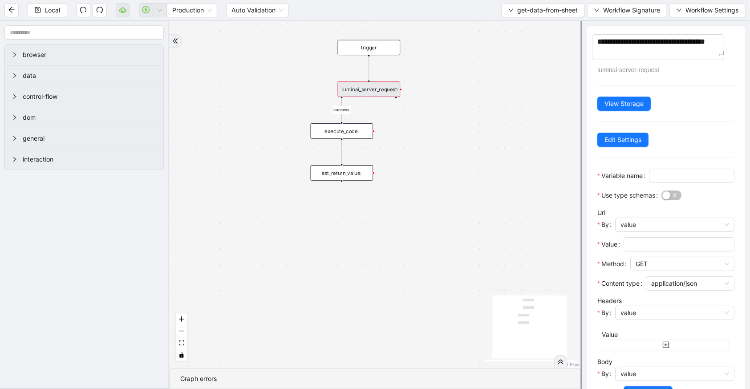
type textarea "**********"
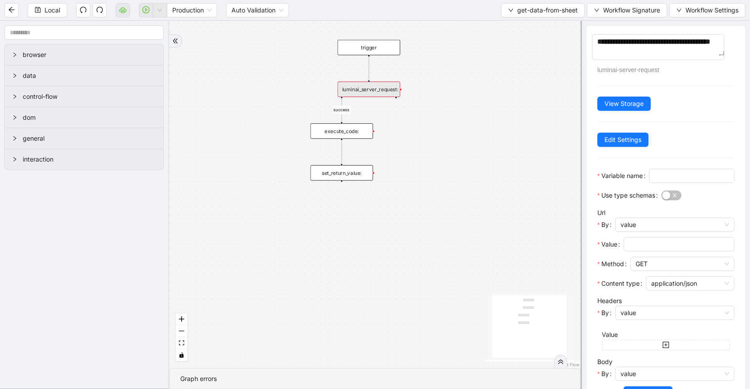
type textarea "**********"
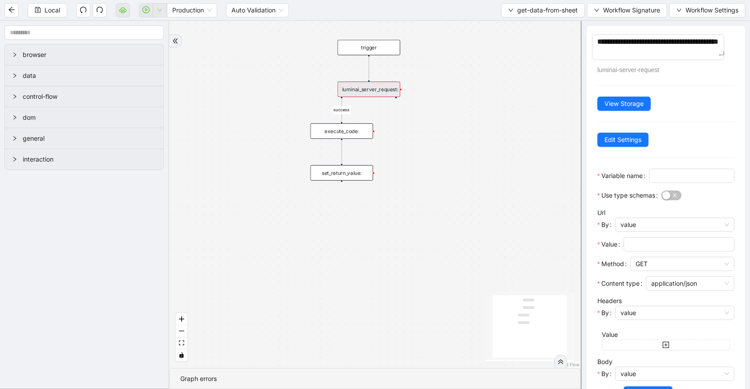
type textarea "**********"
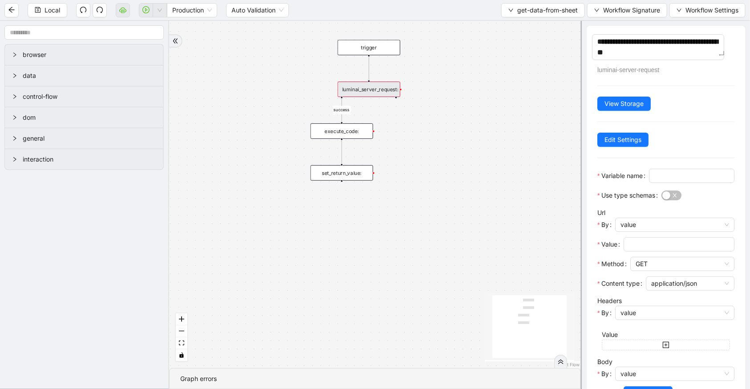
type textarea "**********"
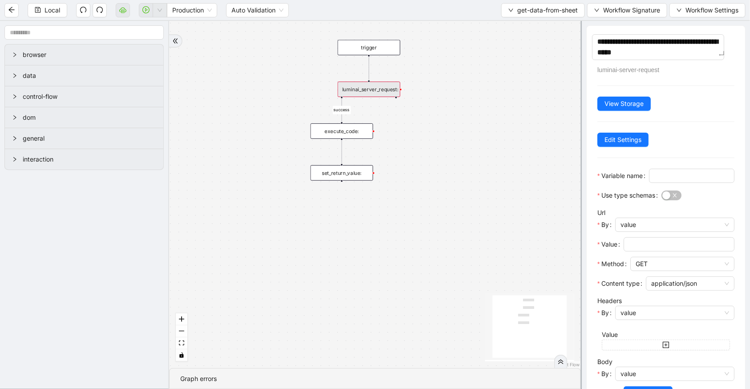
type textarea "**********"
click at [536, 147] on div "success trigger luminai_server_request: execute_code: set_return_value:" at bounding box center [375, 194] width 412 height 347
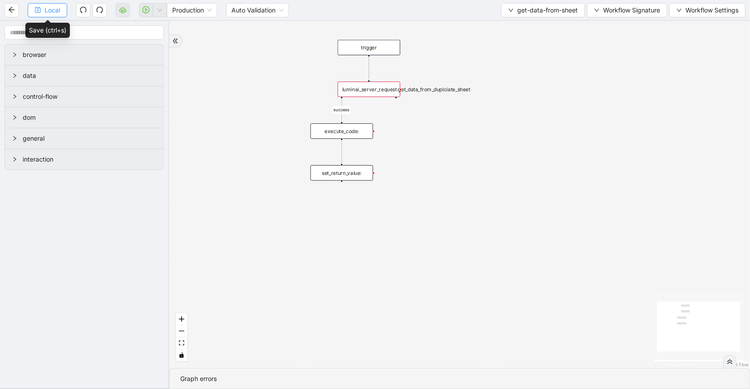
click at [61, 10] on button "Local" at bounding box center [48, 10] width 40 height 14
click at [549, 8] on span "get-data-from-sheet" at bounding box center [547, 10] width 61 height 10
click at [549, 29] on span "Select" at bounding box center [541, 27] width 69 height 10
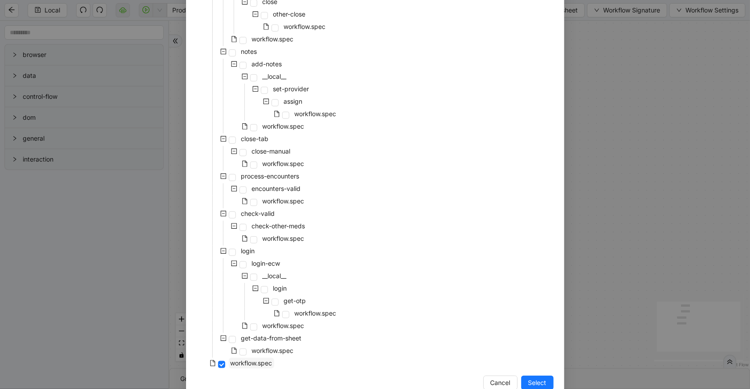
scroll to position [216, 0]
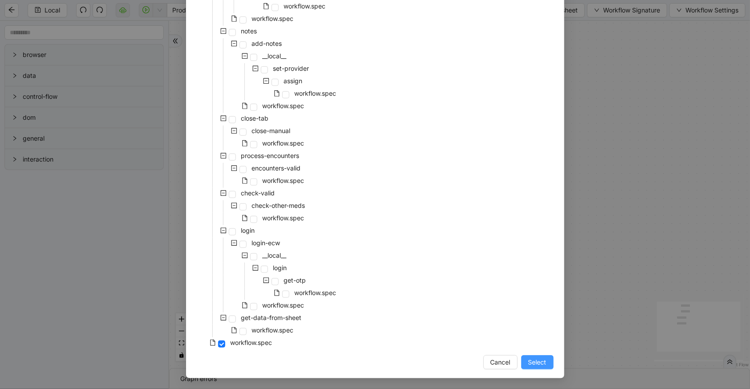
click at [528, 361] on span "Select" at bounding box center [537, 362] width 18 height 10
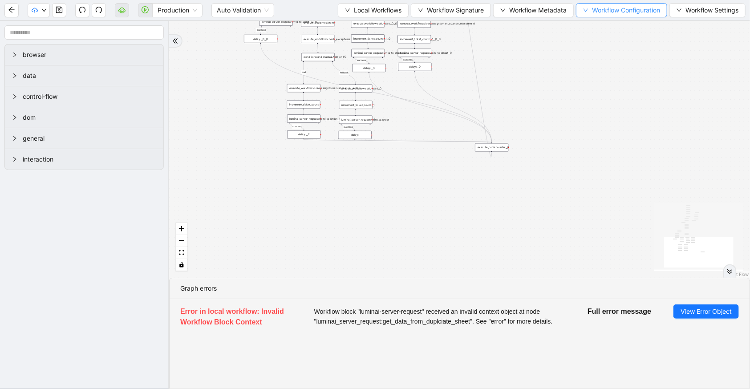
click at [588, 10] on button "Workflow Configuration" at bounding box center [621, 10] width 91 height 14
click at [588, 42] on span "Value" at bounding box center [620, 42] width 79 height 10
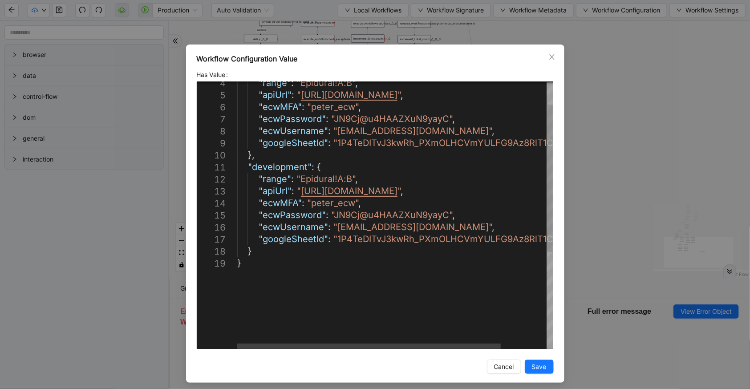
scroll to position [0, 0]
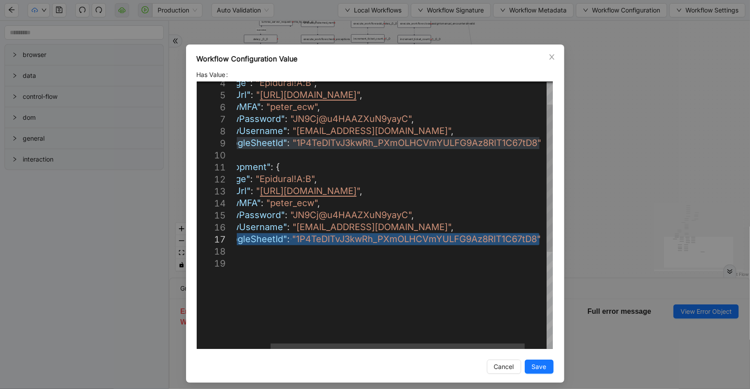
drag, startPoint x: 254, startPoint y: 239, endPoint x: 565, endPoint y: 240, distance: 311.6
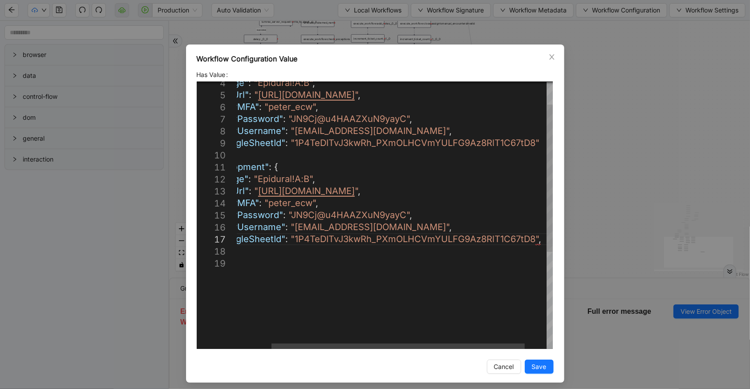
scroll to position [85, 42]
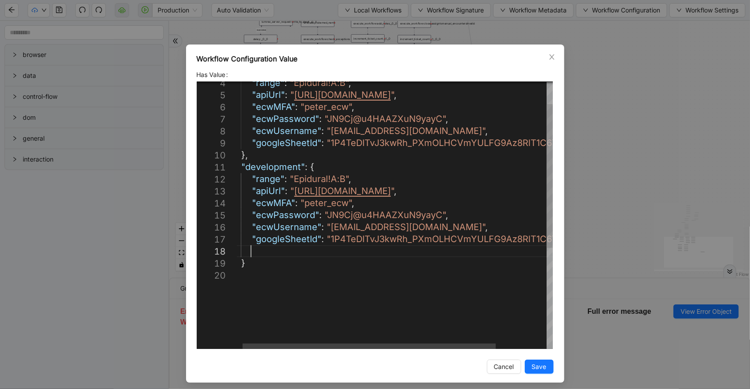
paste textarea "**********"
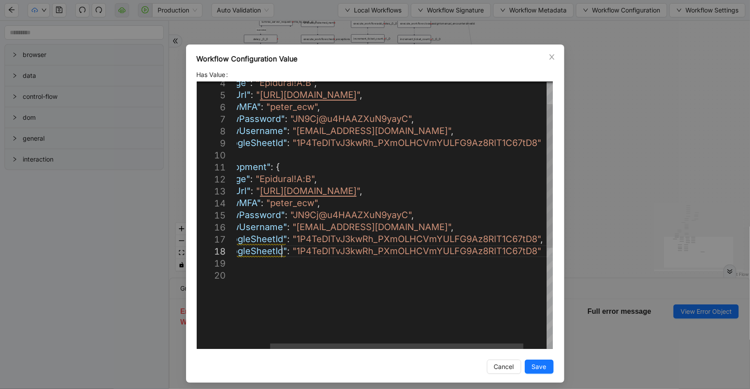
click at [277, 248] on div ""range" : "Epidural!A:B" , "apiUrl" : " https://rpa-server-prod.onrender.com " …" at bounding box center [388, 288] width 385 height 495
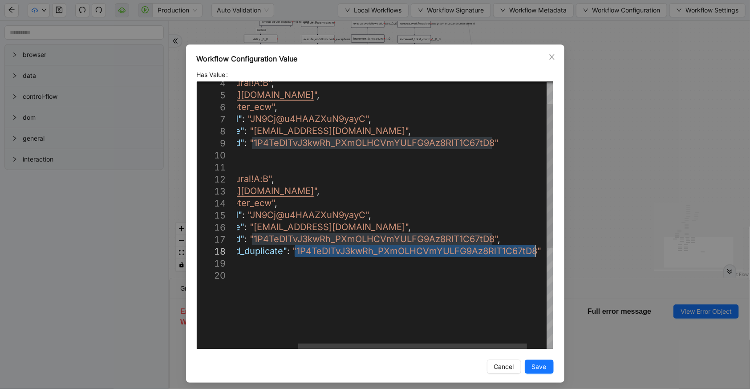
drag, startPoint x: 334, startPoint y: 247, endPoint x: 532, endPoint y: 247, distance: 198.1
paste textarea "Editor content;Press Alt+F1 for Accessibility Options."
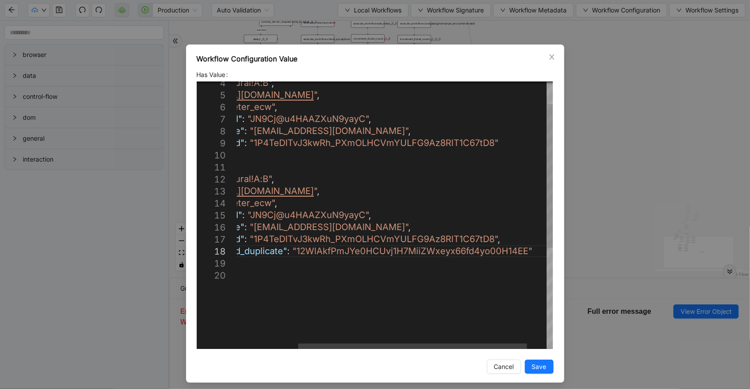
click at [537, 249] on div ""range" : "Epidural!A:B" , "apiUrl" : " https://rpa-server-prod.onrender.com " …" at bounding box center [367, 288] width 426 height 495
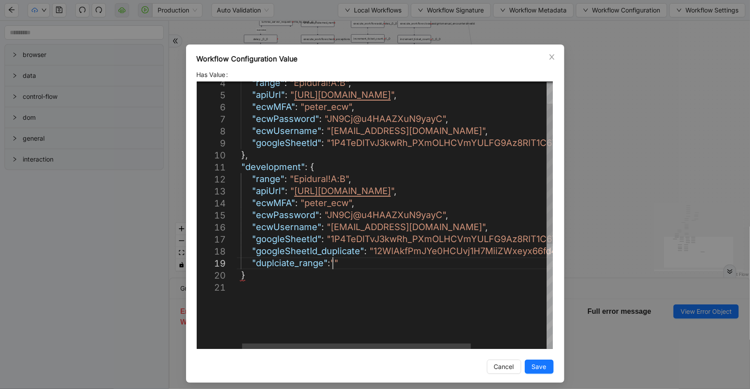
scroll to position [97, 144]
paste textarea "********"
type textarea "**********"
click at [544, 365] on button "Save" at bounding box center [539, 367] width 29 height 14
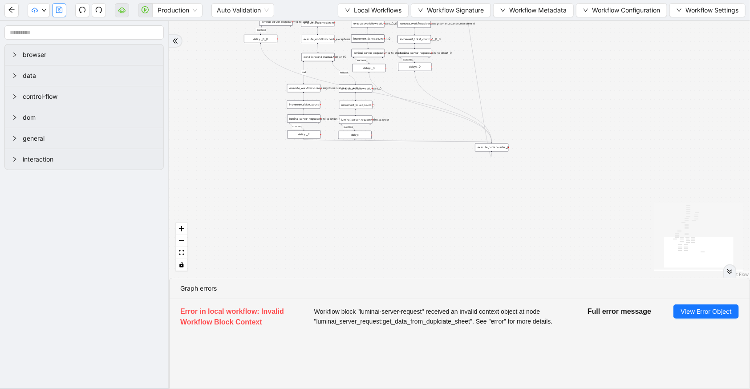
click at [61, 12] on icon "save" at bounding box center [59, 9] width 7 height 7
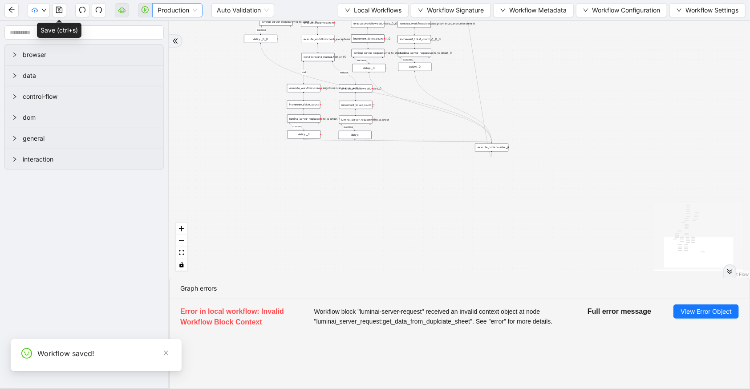
click at [175, 12] on span "Production" at bounding box center [178, 10] width 40 height 13
click at [178, 30] on div "Development" at bounding box center [177, 28] width 37 height 10
click at [340, 15] on button "Local Workflows" at bounding box center [373, 10] width 71 height 14
click at [345, 24] on span "Select" at bounding box center [370, 27] width 58 height 10
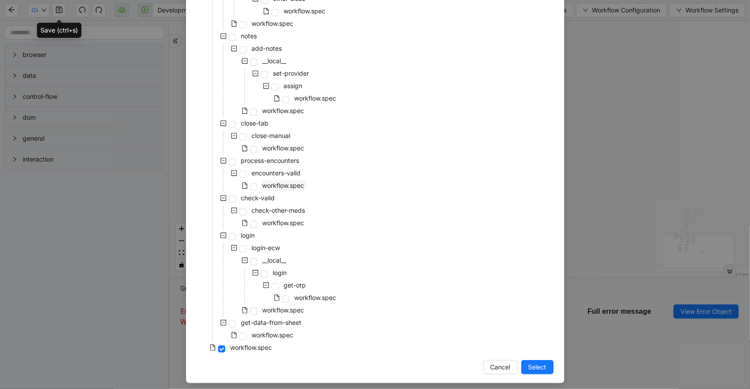
scroll to position [216, 0]
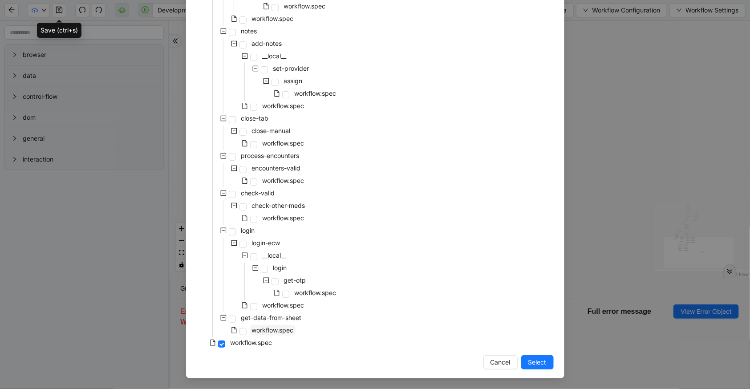
click at [280, 328] on span "workflow.spec" at bounding box center [273, 330] width 42 height 8
click at [528, 360] on span "Select" at bounding box center [537, 362] width 18 height 10
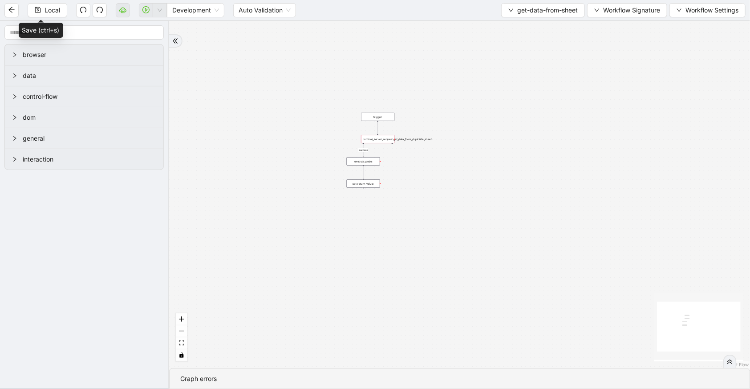
click at [388, 140] on div "luminai_server_request:get_data_from_duplciate_sheet" at bounding box center [377, 139] width 33 height 8
click at [388, 140] on div "luminai_server_request:get_data_from_duplciate_sheet" at bounding box center [377, 138] width 33 height 8
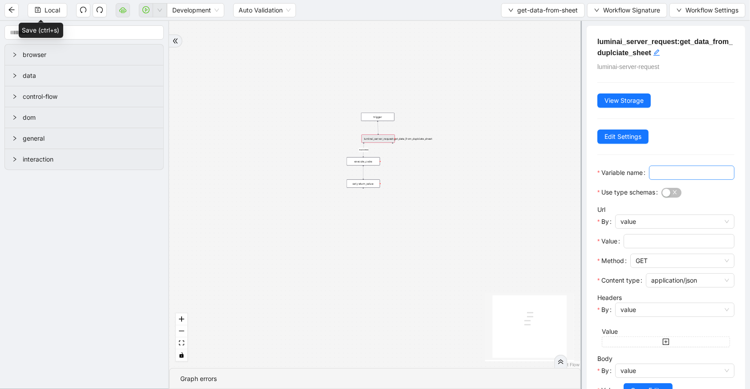
click at [654, 178] on input "Variable name" at bounding box center [690, 173] width 73 height 10
type input "********"
click at [634, 246] on input "Value" at bounding box center [678, 241] width 98 height 10
click at [643, 228] on span "value" at bounding box center [675, 221] width 109 height 13
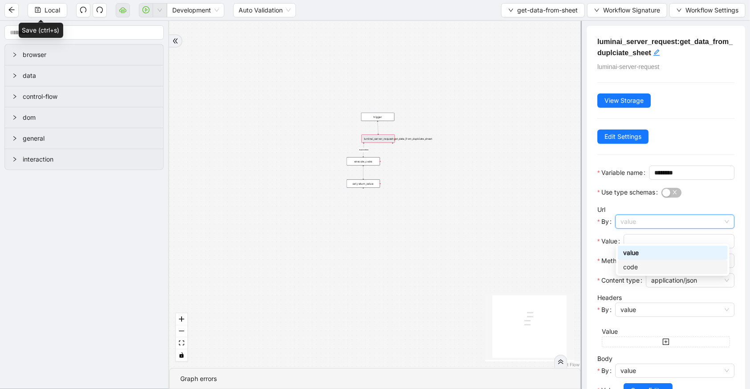
click at [642, 270] on div "code" at bounding box center [672, 267] width 99 height 10
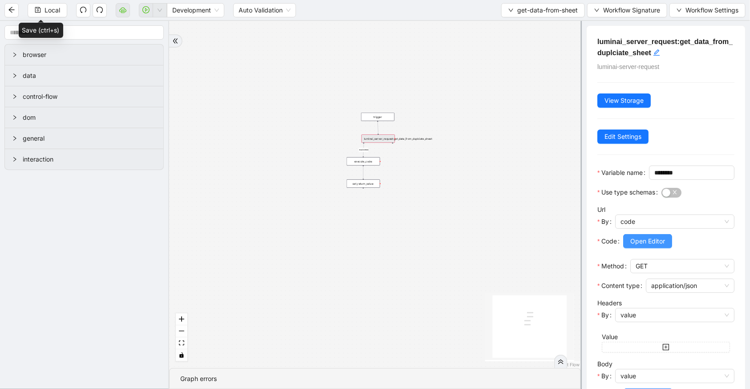
click at [643, 246] on span "Open Editor" at bounding box center [647, 241] width 35 height 10
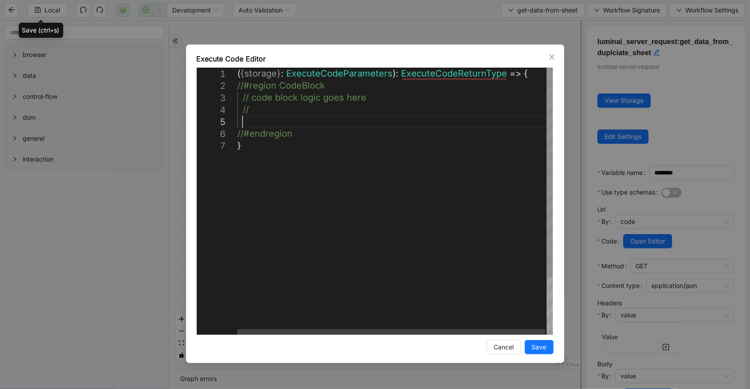
scroll to position [0, 4]
click at [391, 119] on div "( { storage } : ExecuteCodeParameters ): ExecuteCodeReturnType => { //#region C…" at bounding box center [395, 237] width 317 height 339
paste textarea "**********"
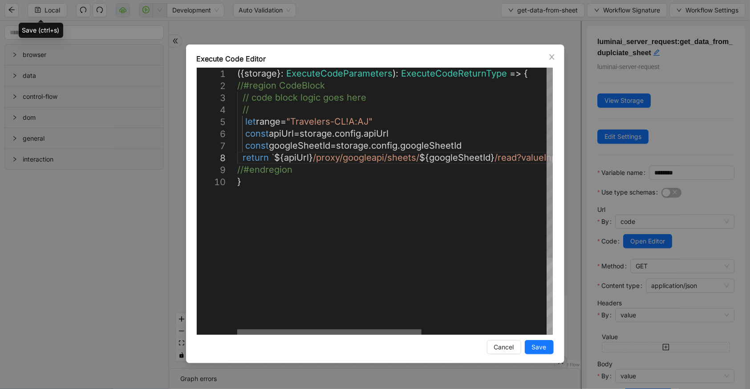
click at [237, 329] on div at bounding box center [329, 331] width 184 height 5
drag, startPoint x: 385, startPoint y: 121, endPoint x: 289, endPoint y: 117, distance: 95.3
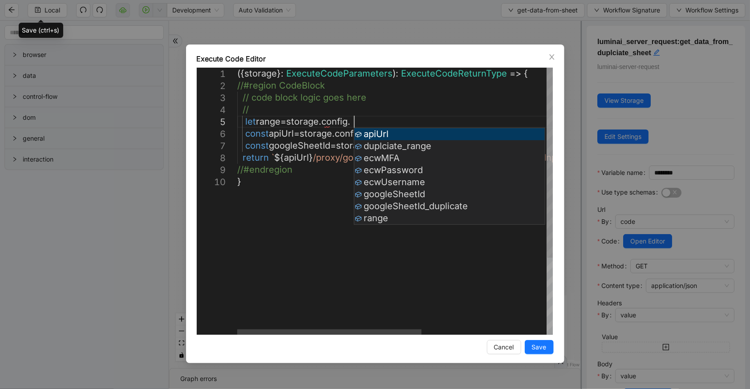
scroll to position [49, 154]
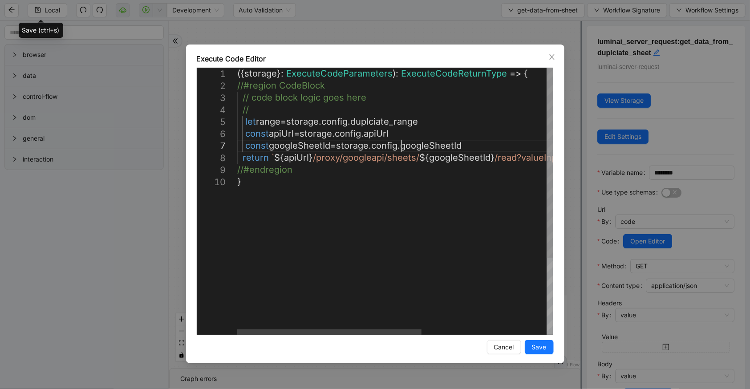
click at [400, 146] on div "({ storage }: ExecuteCodeParameters ): ExecuteCodeReturnType => { //#region Cod…" at bounding box center [502, 255] width 530 height 375
click at [477, 147] on div "({ storage }: ExecuteCodeParameters ): ExecuteCodeReturnType => { //#region Cod…" at bounding box center [502, 255] width 530 height 375
drag, startPoint x: 461, startPoint y: 146, endPoint x: 400, endPoint y: 146, distance: 60.5
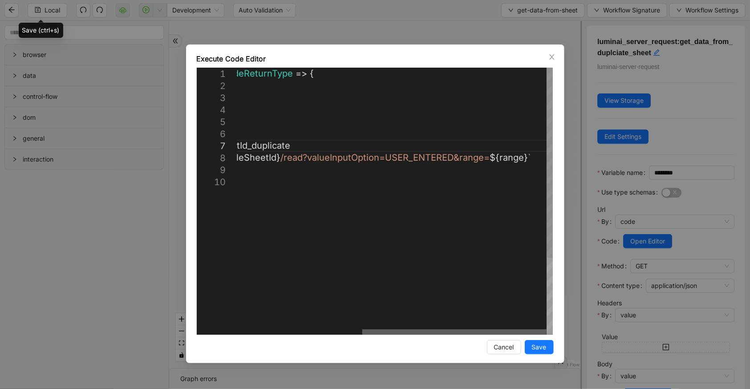
click at [547, 333] on div at bounding box center [454, 331] width 184 height 5
type textarea "**********"
click at [543, 347] on span "Save" at bounding box center [539, 347] width 15 height 10
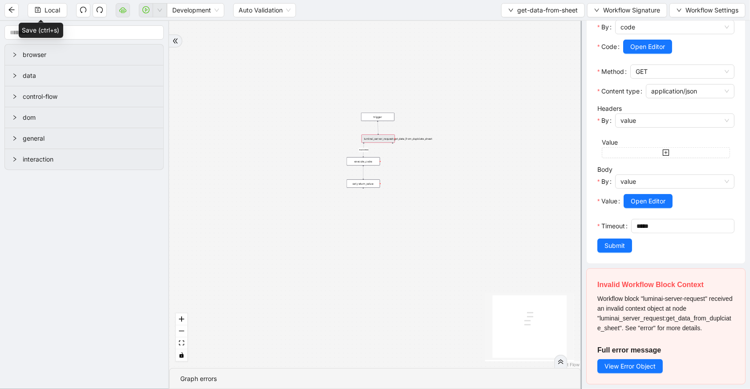
scroll to position [208, 0]
click at [614, 245] on span "Submit" at bounding box center [614, 246] width 20 height 10
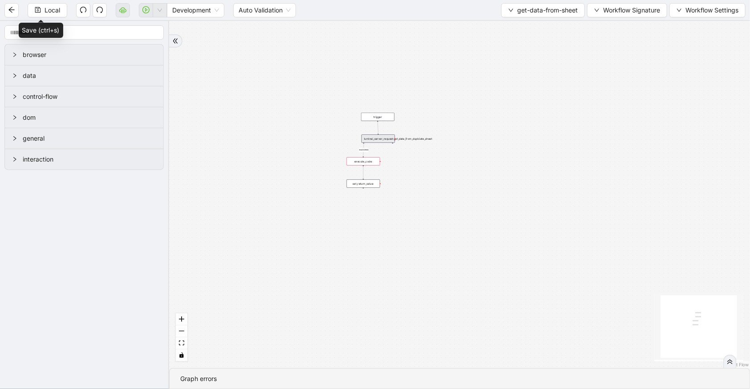
scroll to position [0, 0]
click at [62, 6] on button "Local" at bounding box center [48, 10] width 40 height 14
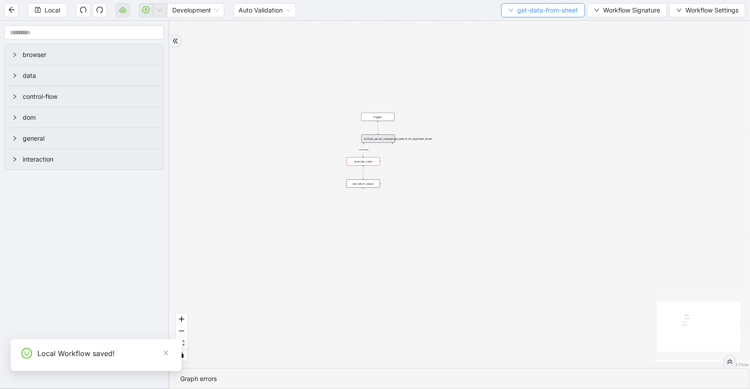
click at [563, 15] on button "get-data-from-sheet" at bounding box center [543, 10] width 84 height 14
click at [562, 24] on span "Select" at bounding box center [541, 27] width 69 height 10
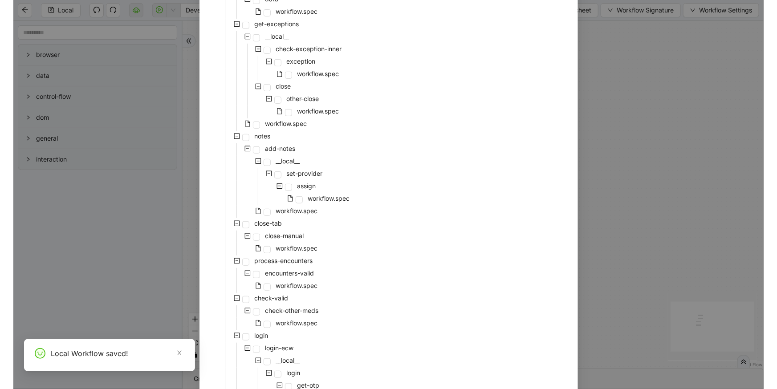
scroll to position [216, 0]
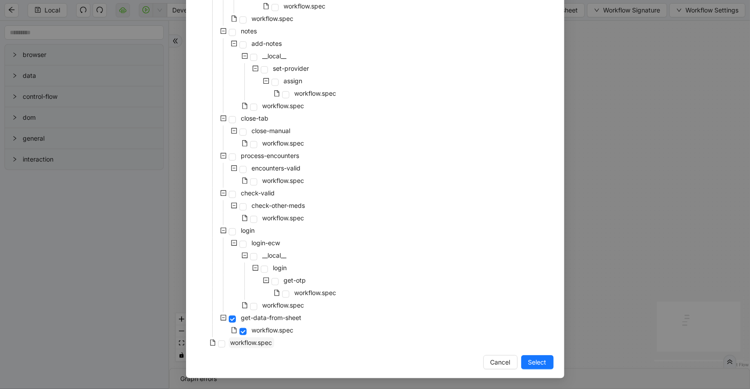
click at [271, 340] on span "workflow.spec" at bounding box center [251, 342] width 45 height 11
drag, startPoint x: 528, startPoint y: 361, endPoint x: 539, endPoint y: 307, distance: 54.4
click at [529, 361] on span "Select" at bounding box center [537, 362] width 18 height 10
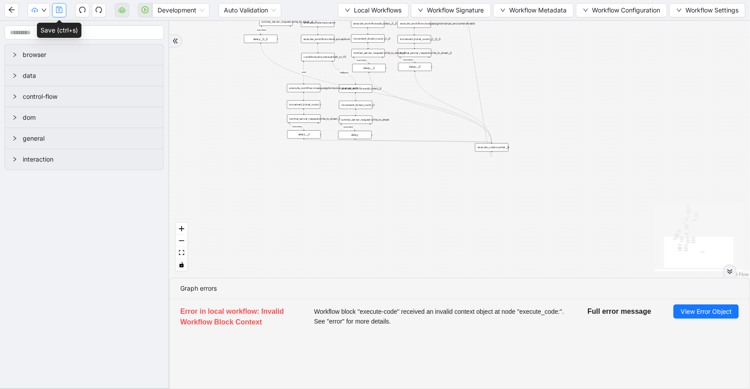
click at [63, 9] on button "button" at bounding box center [59, 10] width 14 height 14
click at [57, 8] on icon "save" at bounding box center [59, 10] width 6 height 6
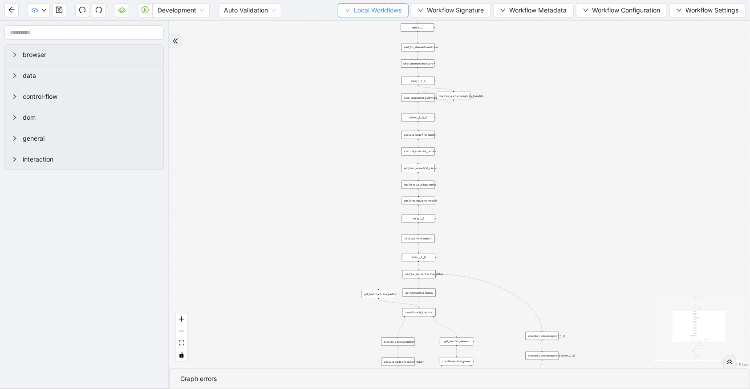
click at [362, 12] on span "Local Workflows" at bounding box center [378, 10] width 48 height 10
click at [372, 26] on span "Select" at bounding box center [370, 27] width 58 height 10
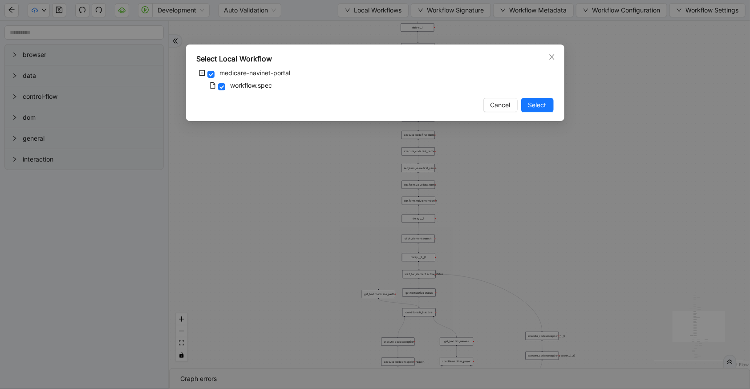
click at [366, 41] on div "Select Local Workflow medicare-navinet-portal workflow.spec Cancel Select" at bounding box center [375, 194] width 750 height 389
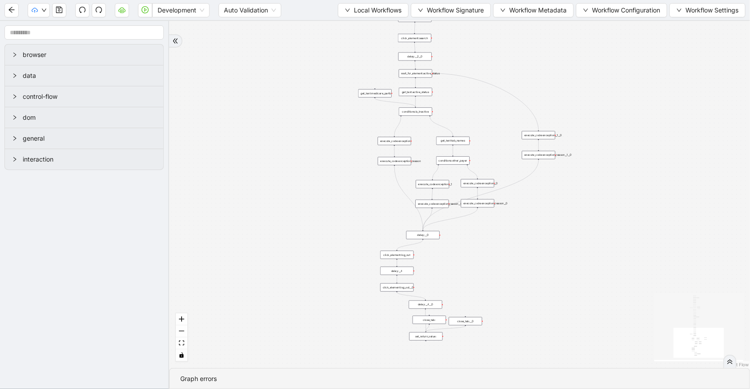
drag, startPoint x: 507, startPoint y: 253, endPoint x: 504, endPoint y: 49, distance: 204.3
click at [504, 49] on div "trigger set_form_value:username set_form_value:password new_tab:navinet delay: …" at bounding box center [459, 194] width 581 height 347
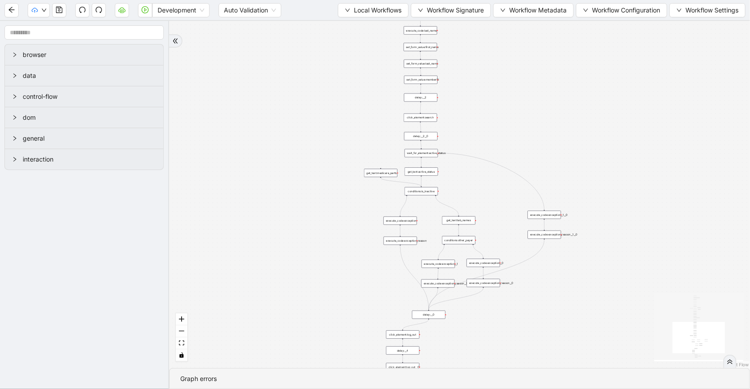
drag, startPoint x: 547, startPoint y: 250, endPoint x: 556, endPoint y: 365, distance: 114.8
click at [554, 380] on section "trigger set_form_value:username set_form_value:password new_tab:navinet delay: …" at bounding box center [459, 205] width 581 height 368
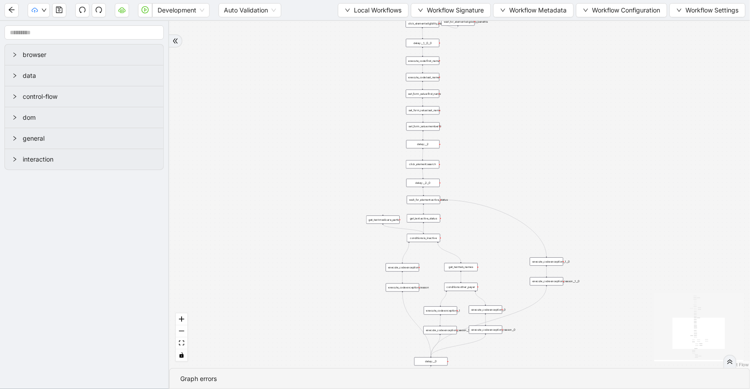
drag, startPoint x: 584, startPoint y: 131, endPoint x: 580, endPoint y: 283, distance: 151.8
click at [582, 286] on div "trigger set_form_value:username set_form_value:password new_tab:navinet delay: …" at bounding box center [459, 194] width 581 height 347
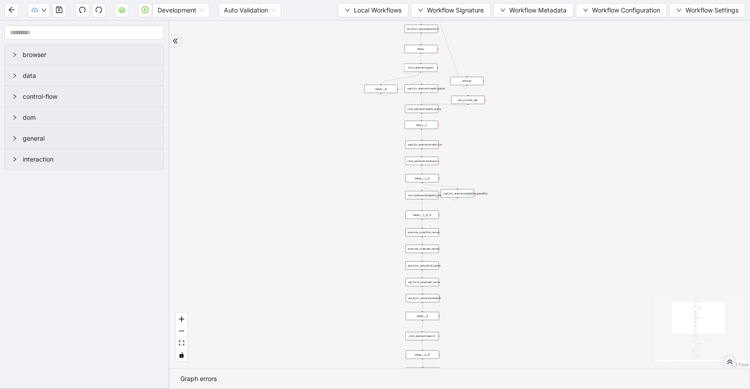
drag, startPoint x: 579, startPoint y: 176, endPoint x: 574, endPoint y: 319, distance: 142.5
click at [577, 327] on div "trigger set_form_value:username set_form_value:password new_tab:navinet delay: …" at bounding box center [459, 194] width 581 height 347
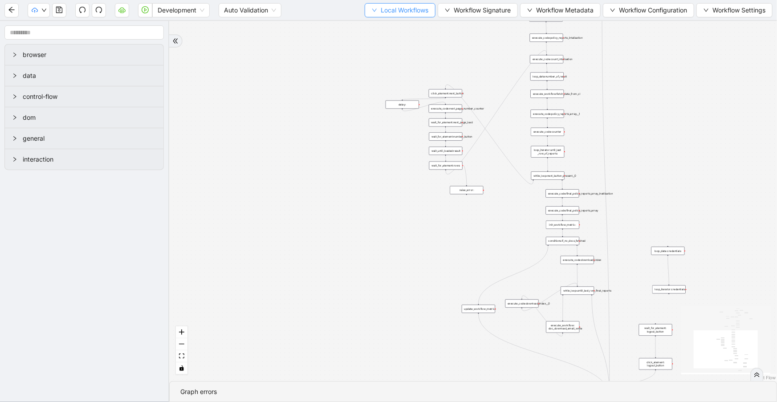
click at [381, 12] on span "Local Workflows" at bounding box center [405, 10] width 48 height 10
click at [387, 26] on span "Select" at bounding box center [397, 27] width 58 height 10
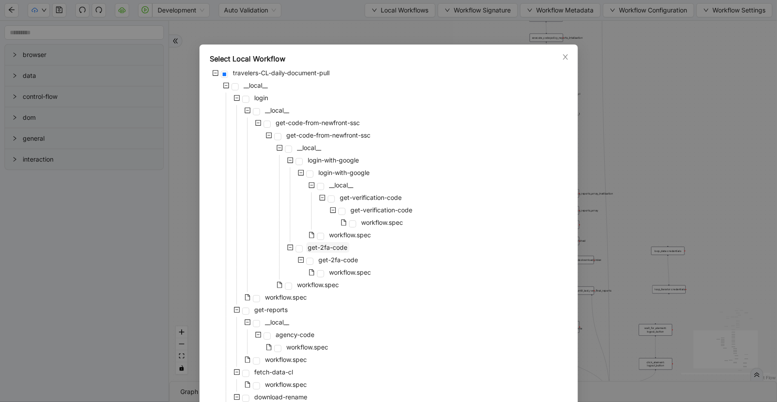
scroll to position [49, 0]
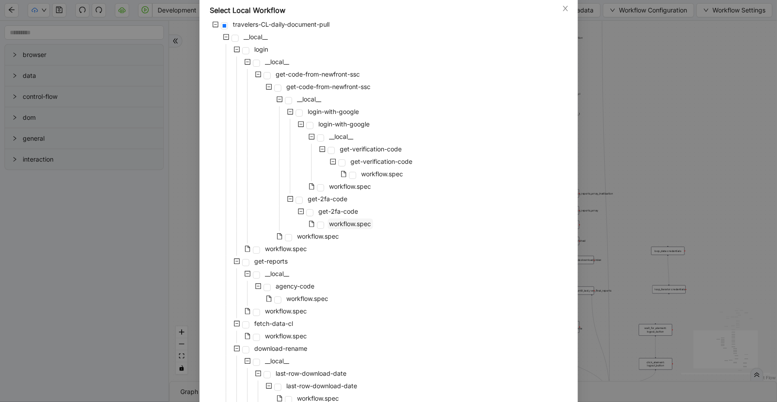
click at [334, 226] on span "workflow.spec" at bounding box center [350, 224] width 42 height 8
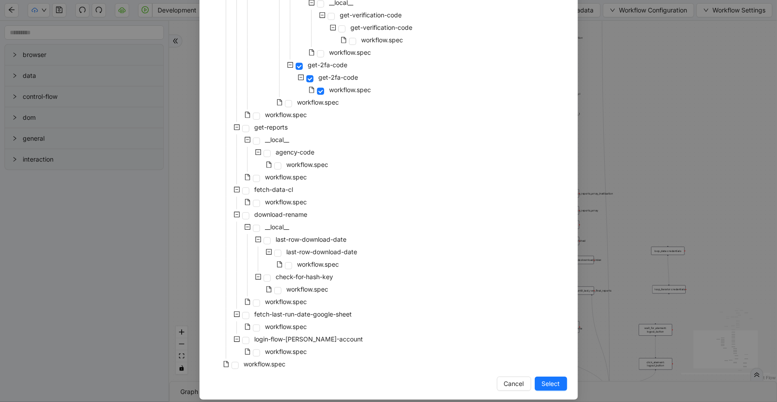
scroll to position [191, 0]
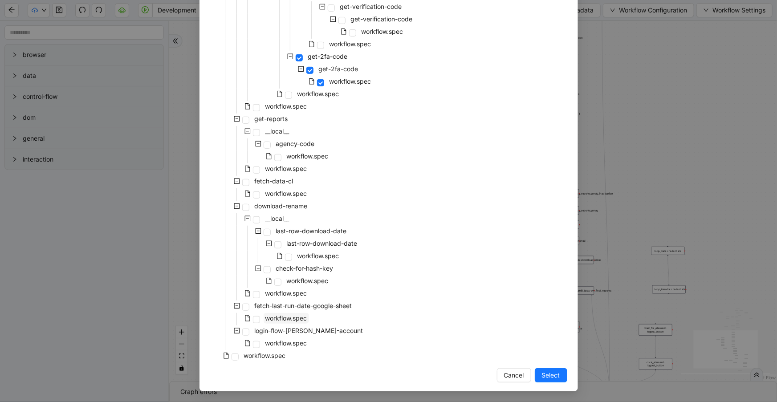
click at [298, 317] on span "workflow.spec" at bounding box center [286, 318] width 42 height 8
click at [535, 376] on button "Select" at bounding box center [551, 375] width 32 height 14
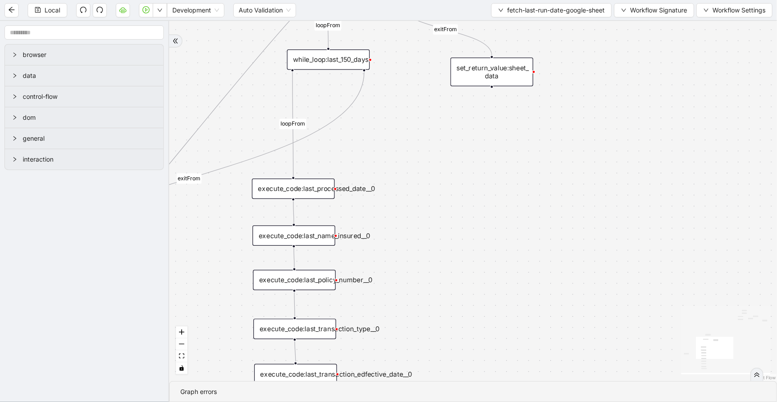
drag, startPoint x: 425, startPoint y: 275, endPoint x: 431, endPoint y: 48, distance: 227.1
click at [429, 44] on div "fallback exitFrom loopFrom loopFrom exitFrom success onError trigger luminai_se…" at bounding box center [473, 201] width 608 height 360
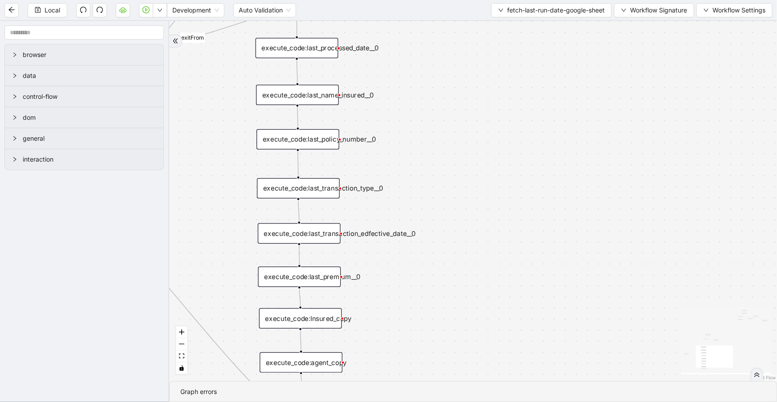
drag, startPoint x: 491, startPoint y: 243, endPoint x: 511, endPoint y: 136, distance: 108.3
click at [511, 136] on div "fallback exitFrom loopFrom loopFrom exitFrom success onError trigger luminai_se…" at bounding box center [473, 201] width 608 height 360
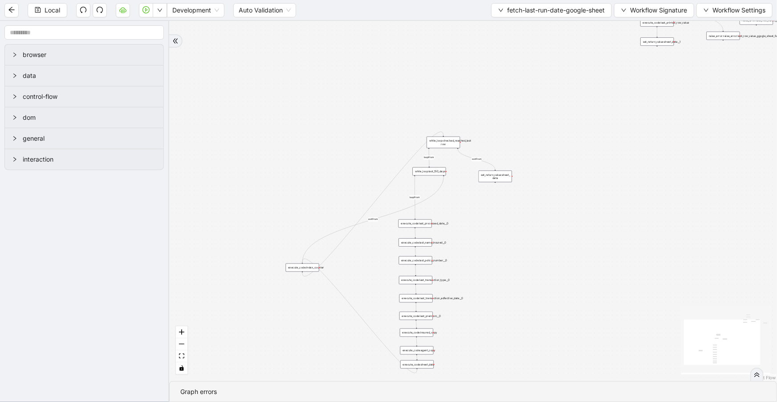
drag, startPoint x: 503, startPoint y: 280, endPoint x: 405, endPoint y: 401, distance: 155.7
click at [405, 401] on section "fallback exitFrom loopFrom loopFrom exitFrom success onError trigger luminai_se…" at bounding box center [473, 211] width 608 height 381
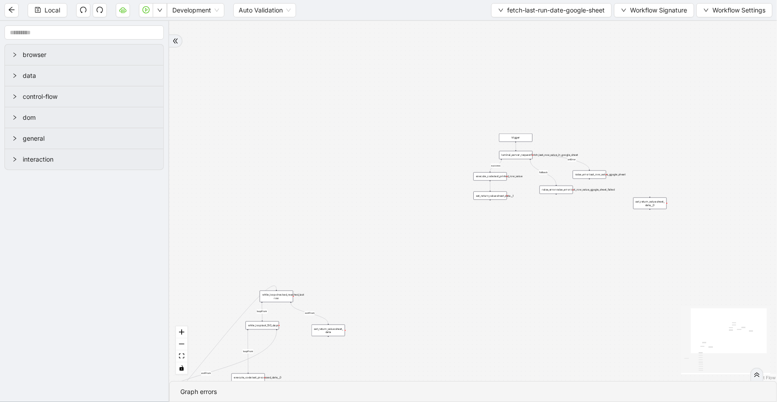
drag, startPoint x: 506, startPoint y: 202, endPoint x: 458, endPoint y: 213, distance: 48.9
click at [432, 253] on div "fallback exitFrom loopFrom loopFrom exitFrom success onError trigger luminai_se…" at bounding box center [473, 201] width 608 height 360
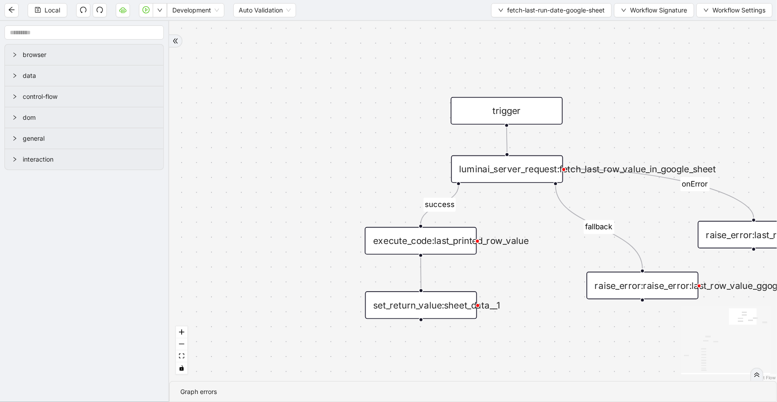
click at [522, 176] on div "luminai_server_request:fetch_last_row_value_in_google_sheet" at bounding box center [507, 169] width 112 height 28
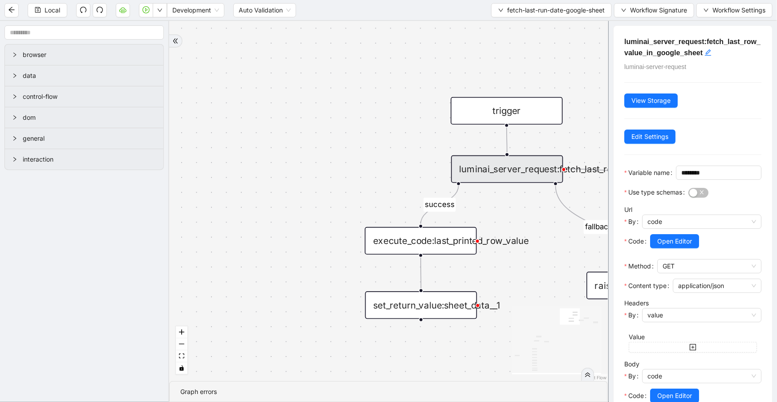
click at [522, 176] on div "luminai_server_request:fetch_last_row_value_in_google_sheet" at bounding box center [507, 169] width 112 height 28
click at [669, 246] on span "Open Editor" at bounding box center [674, 241] width 35 height 10
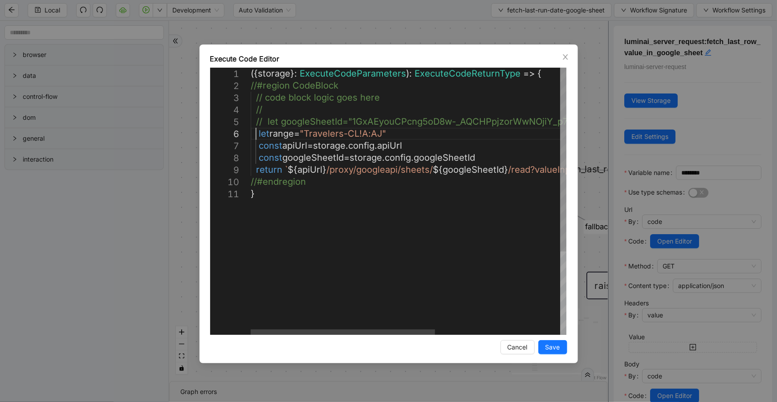
scroll to position [0, 0]
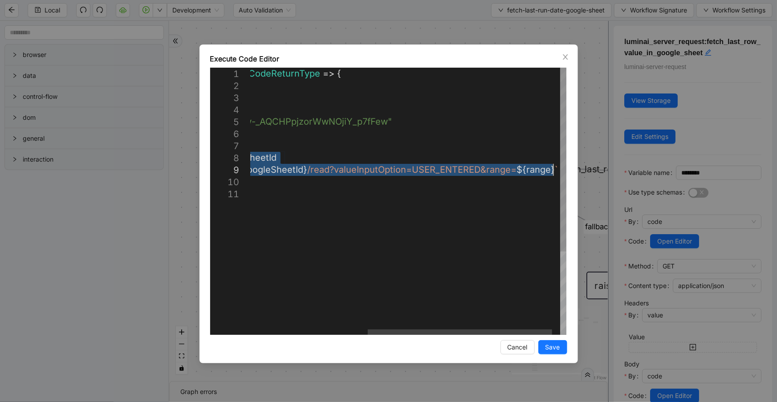
drag, startPoint x: 256, startPoint y: 134, endPoint x: 585, endPoint y: 171, distance: 331.5
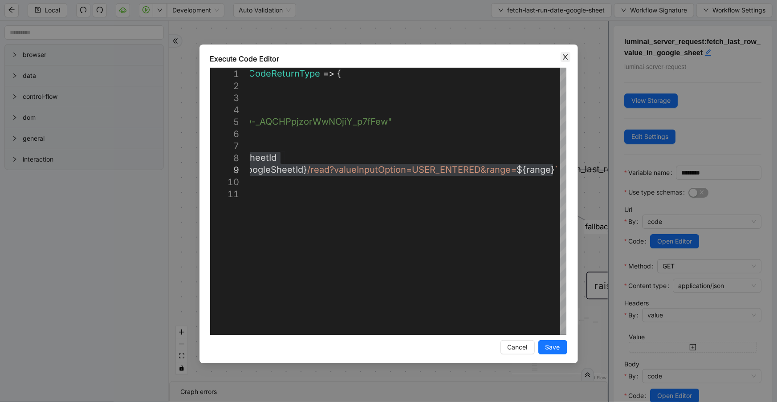
click at [564, 58] on icon "close" at bounding box center [565, 56] width 5 height 5
